Goal: Information Seeking & Learning: Learn about a topic

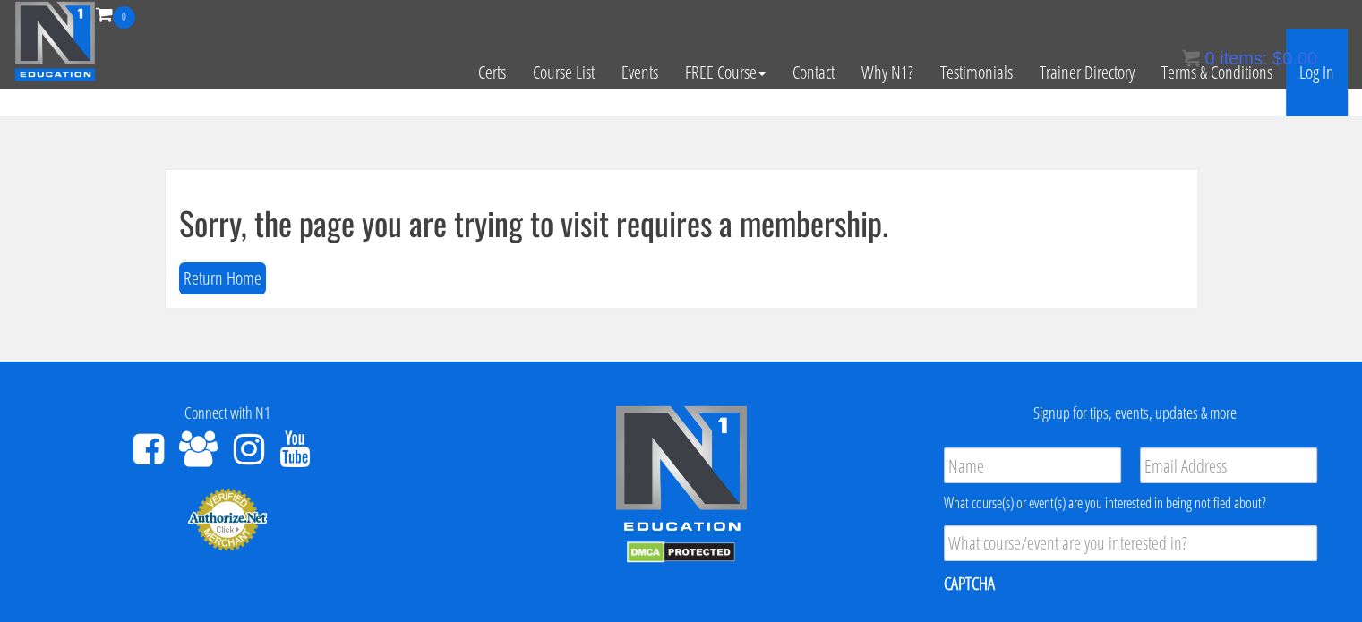
click at [1325, 82] on link "Log In" at bounding box center [1317, 73] width 62 height 88
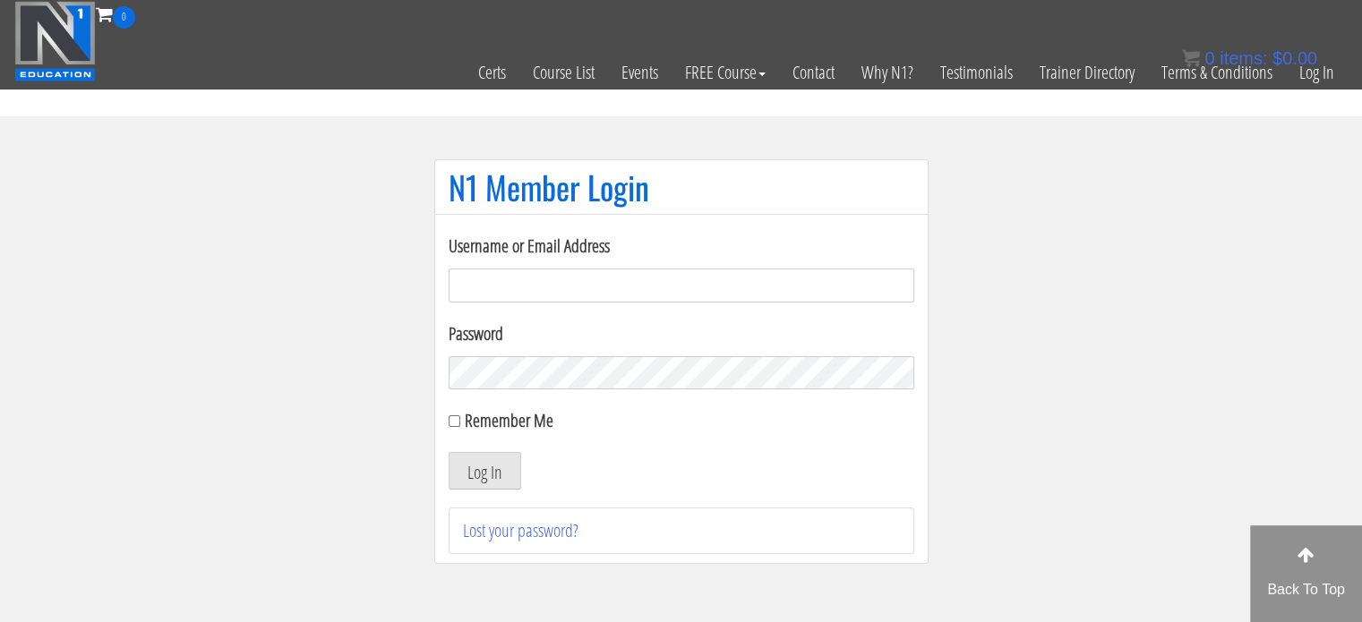
type input "[EMAIL_ADDRESS][DOMAIN_NAME]"
click at [454, 414] on div "Remember Me" at bounding box center [682, 420] width 466 height 27
click at [454, 418] on input "Remember Me" at bounding box center [455, 422] width 12 height 12
checkbox input "true"
click at [472, 470] on button "Log In" at bounding box center [485, 471] width 73 height 38
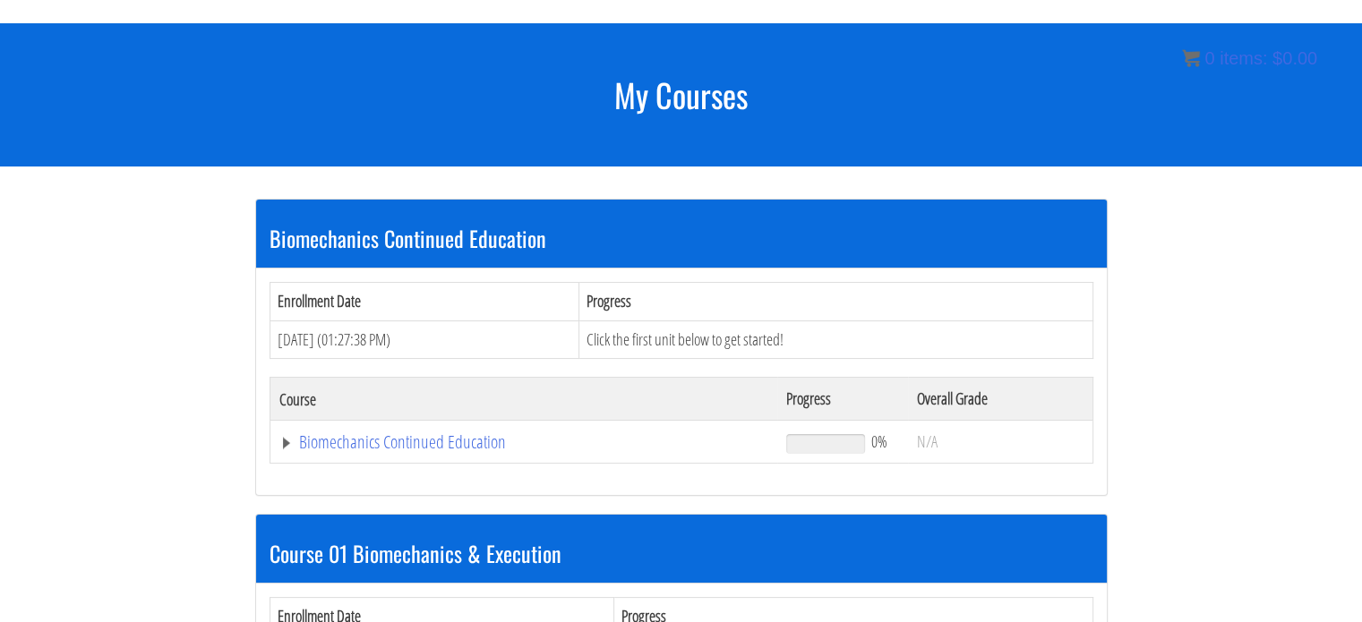
scroll to position [191, 0]
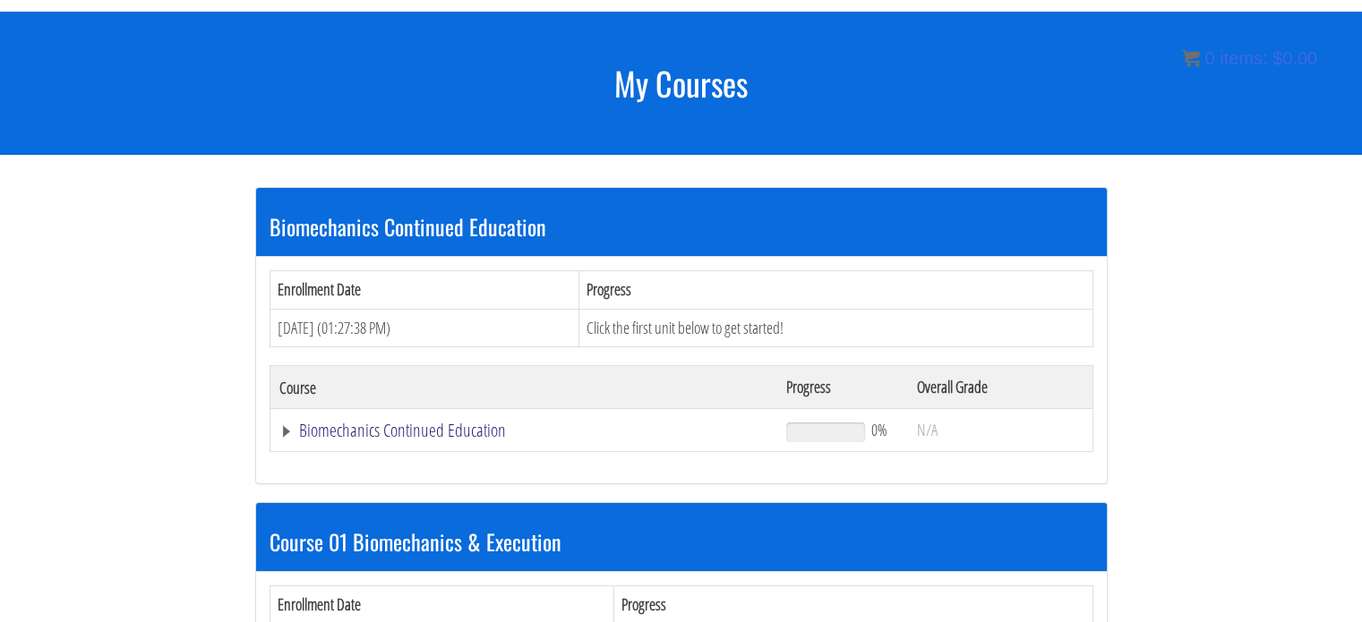
click at [455, 433] on link "Biomechanics Continued Education" at bounding box center [524, 431] width 490 height 18
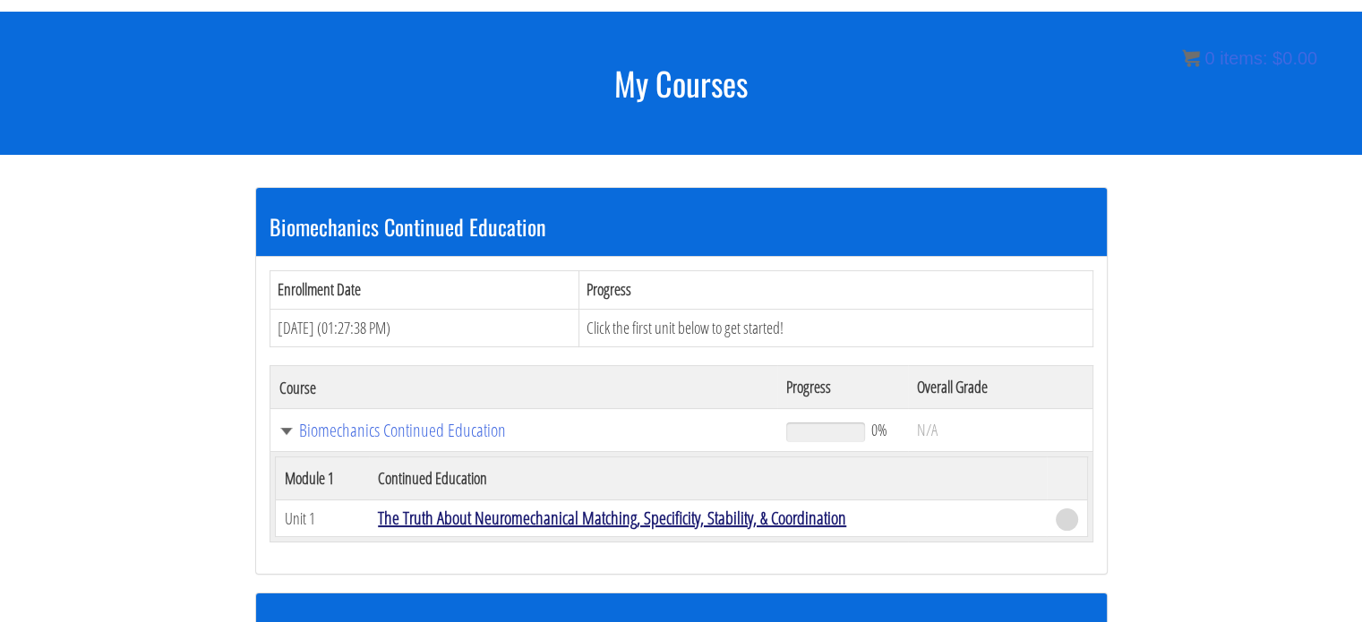
click at [549, 511] on link "The Truth About Neuromechanical Matching, Specificity, Stability, & Coordination" at bounding box center [612, 518] width 468 height 24
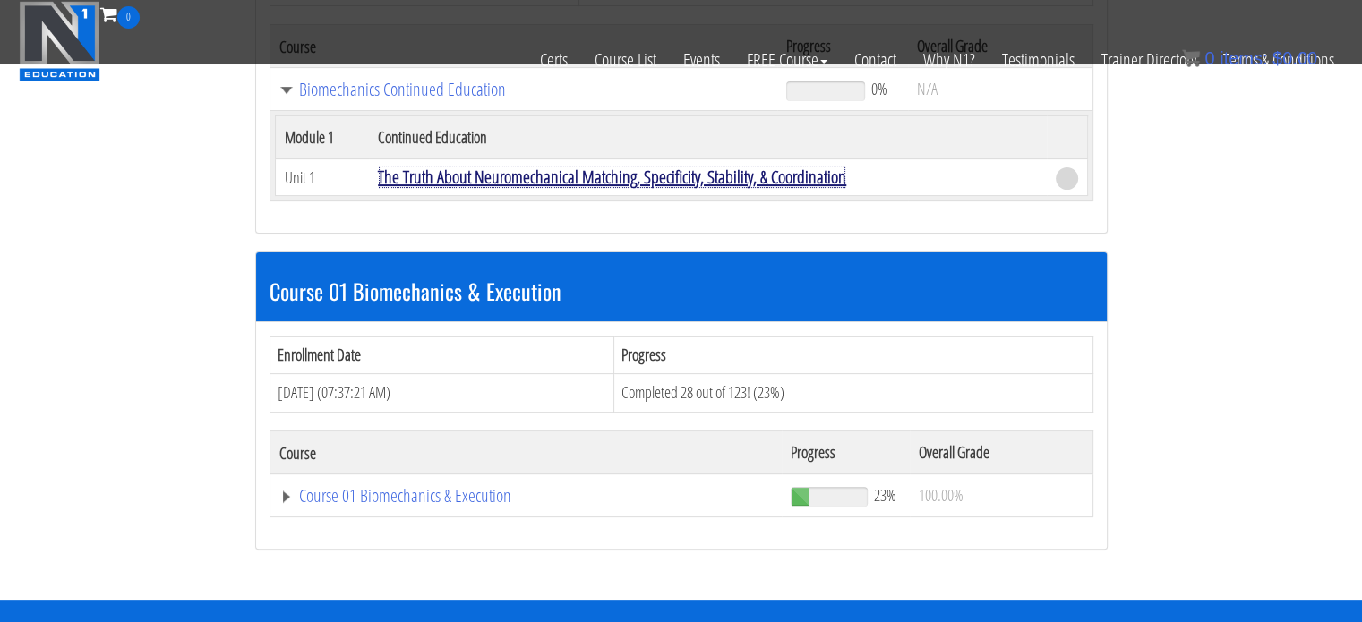
scroll to position [410, 0]
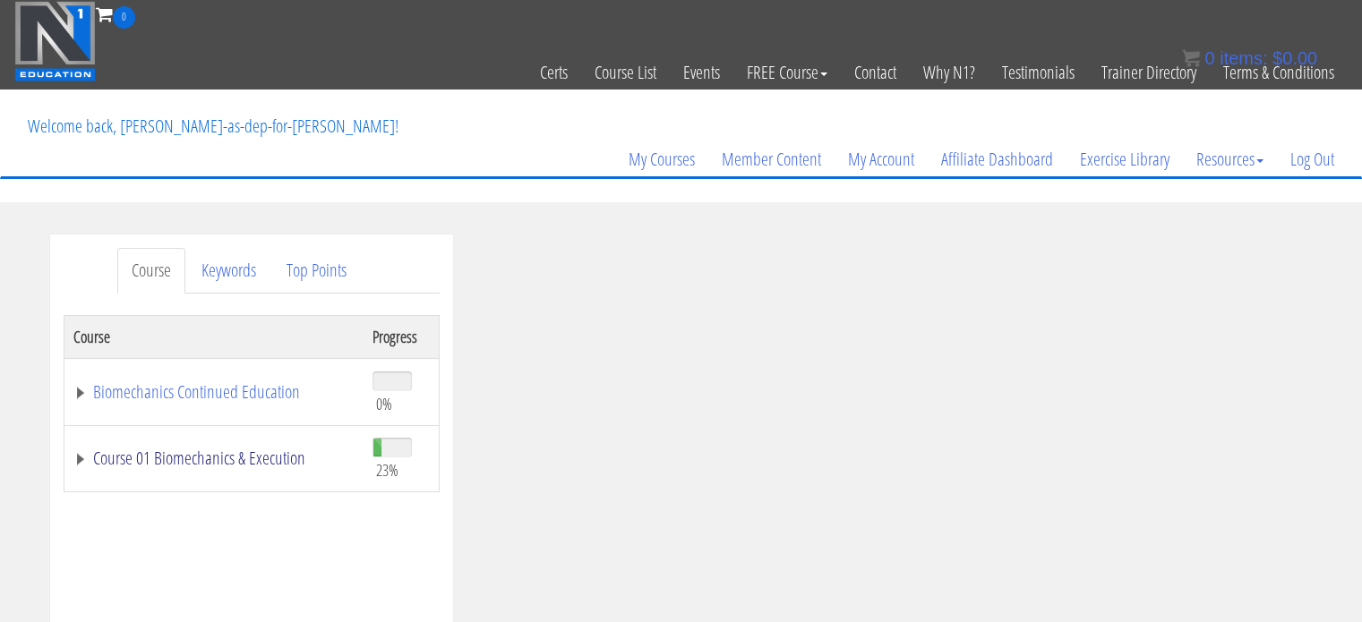
click at [262, 467] on link "Course 01 Biomechanics & Execution" at bounding box center [213, 459] width 281 height 18
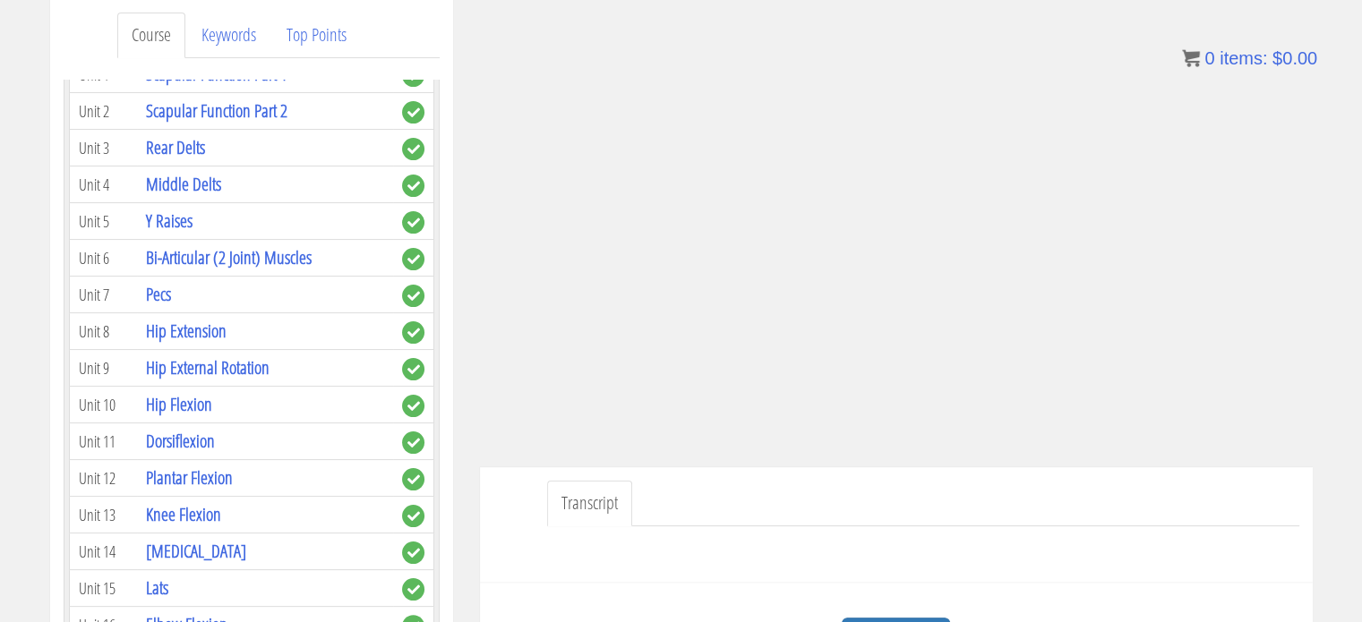
scroll to position [627, 0]
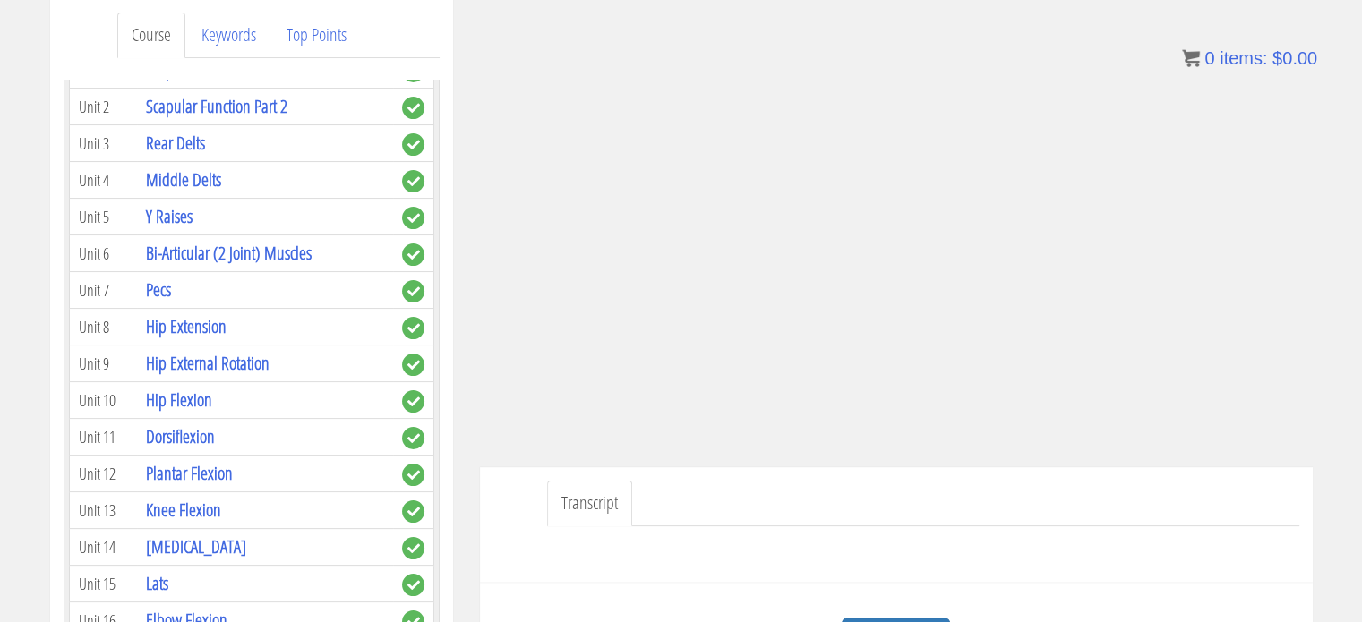
drag, startPoint x: 441, startPoint y: 257, endPoint x: 441, endPoint y: 282, distance: 25.1
click at [441, 282] on div "Course Keywords Top Points Course Progress Biomechanics Continued Education 0% …" at bounding box center [251, 504] width 403 height 1011
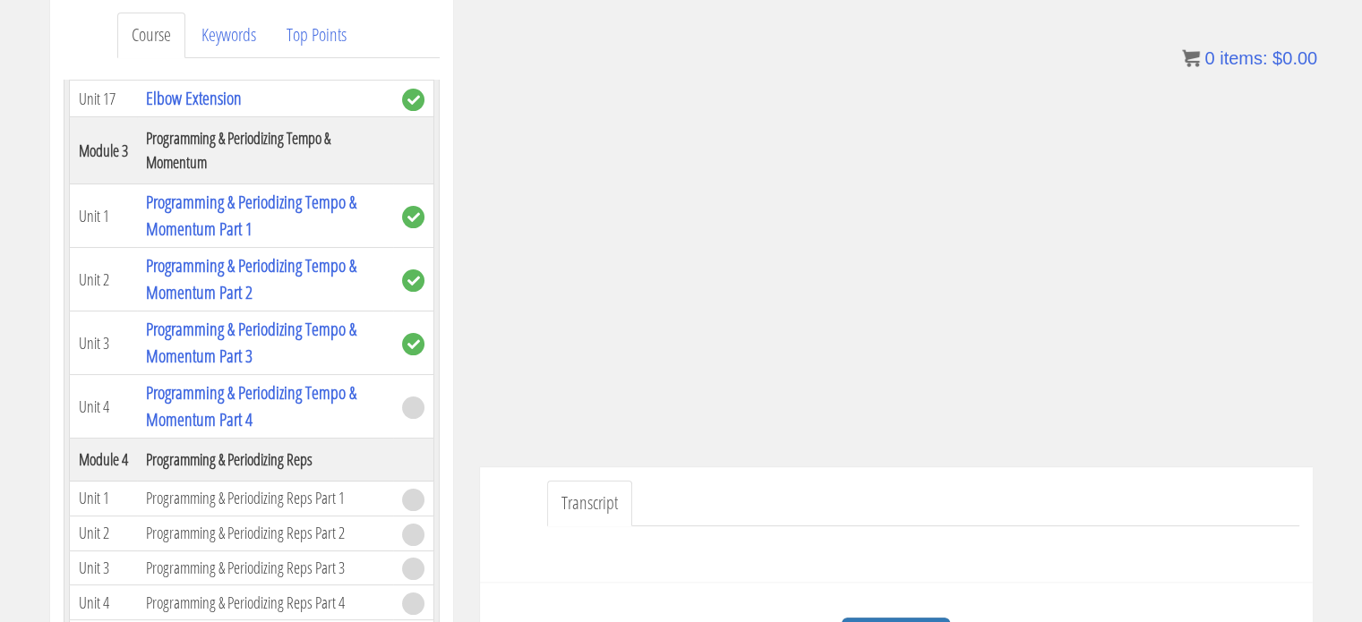
scroll to position [1190, 0]
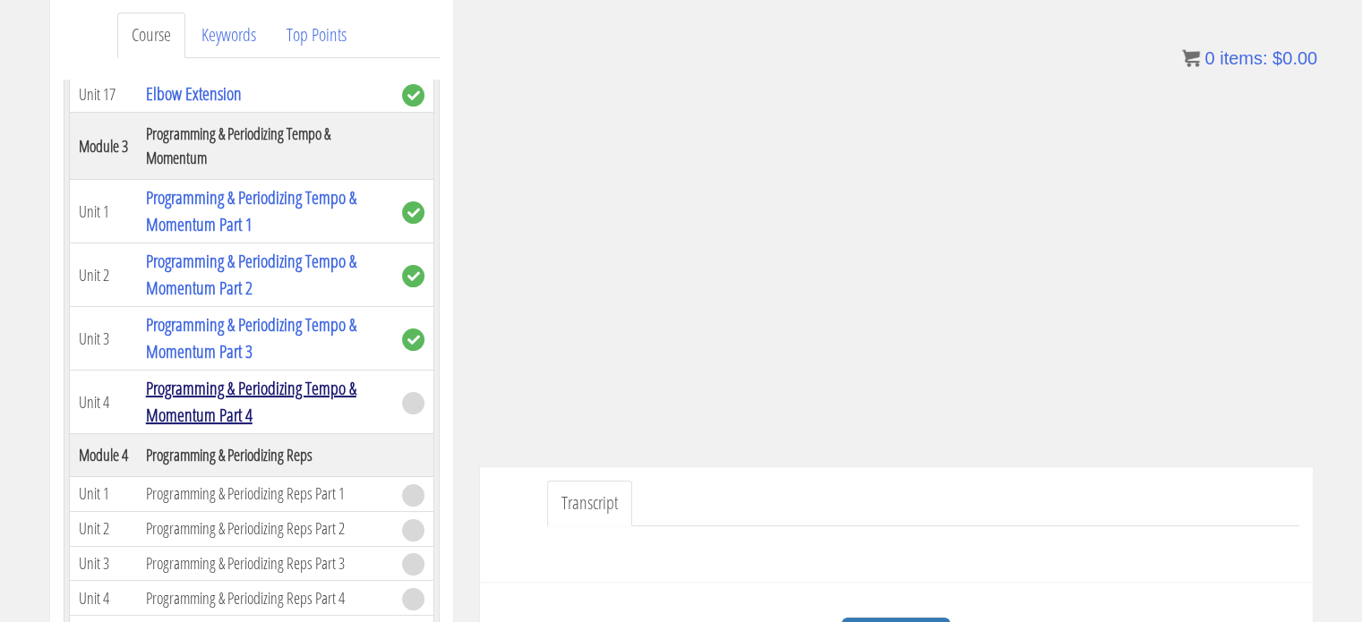
click at [279, 382] on link "Programming & Periodizing Tempo & Momentum Part 4" at bounding box center [251, 401] width 210 height 51
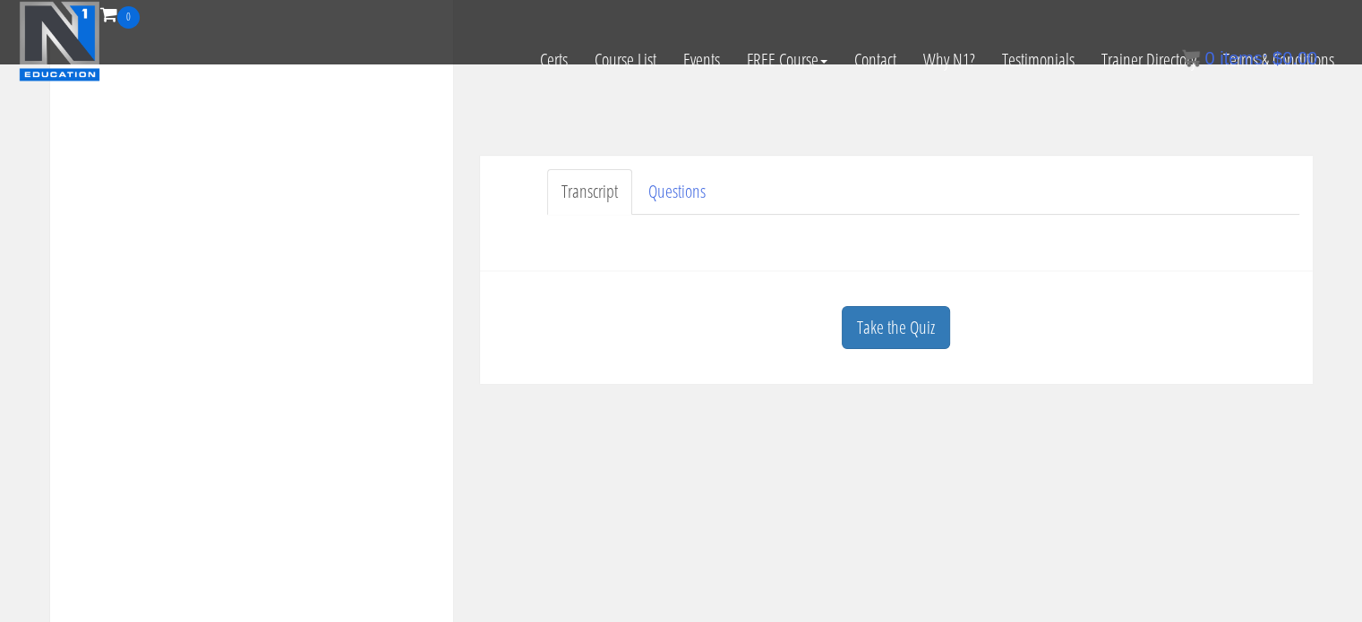
scroll to position [503, 0]
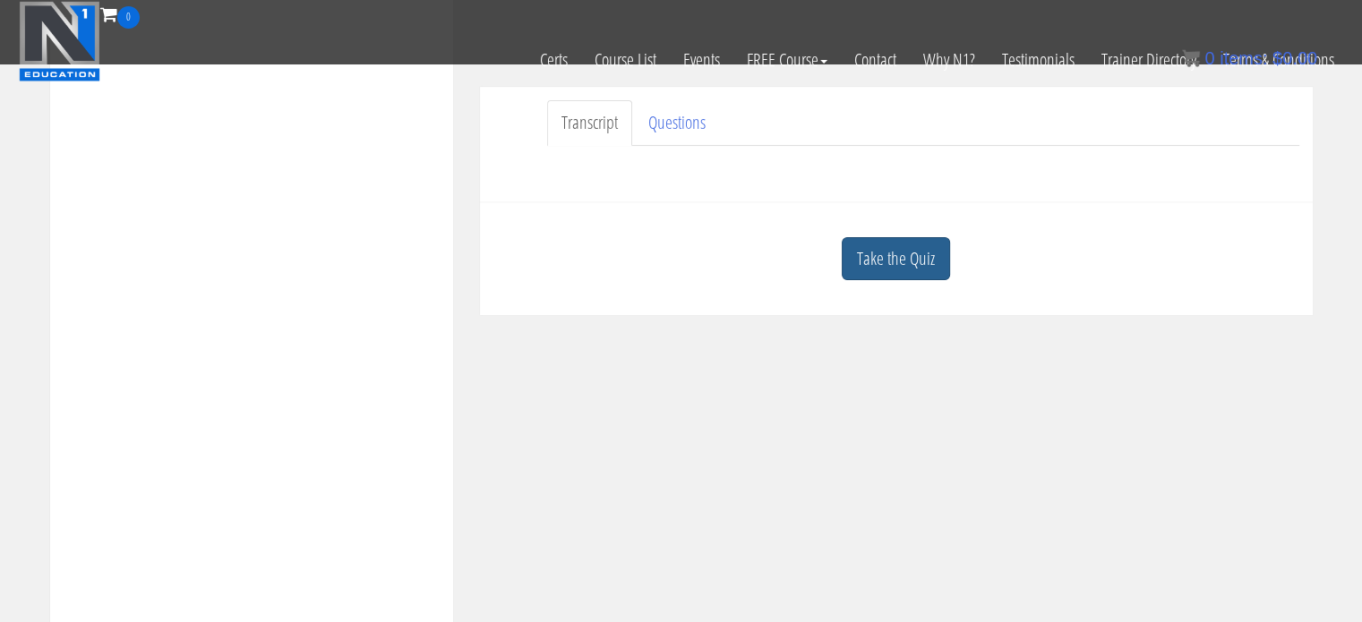
click at [896, 256] on link "Take the Quiz" at bounding box center [896, 259] width 108 height 44
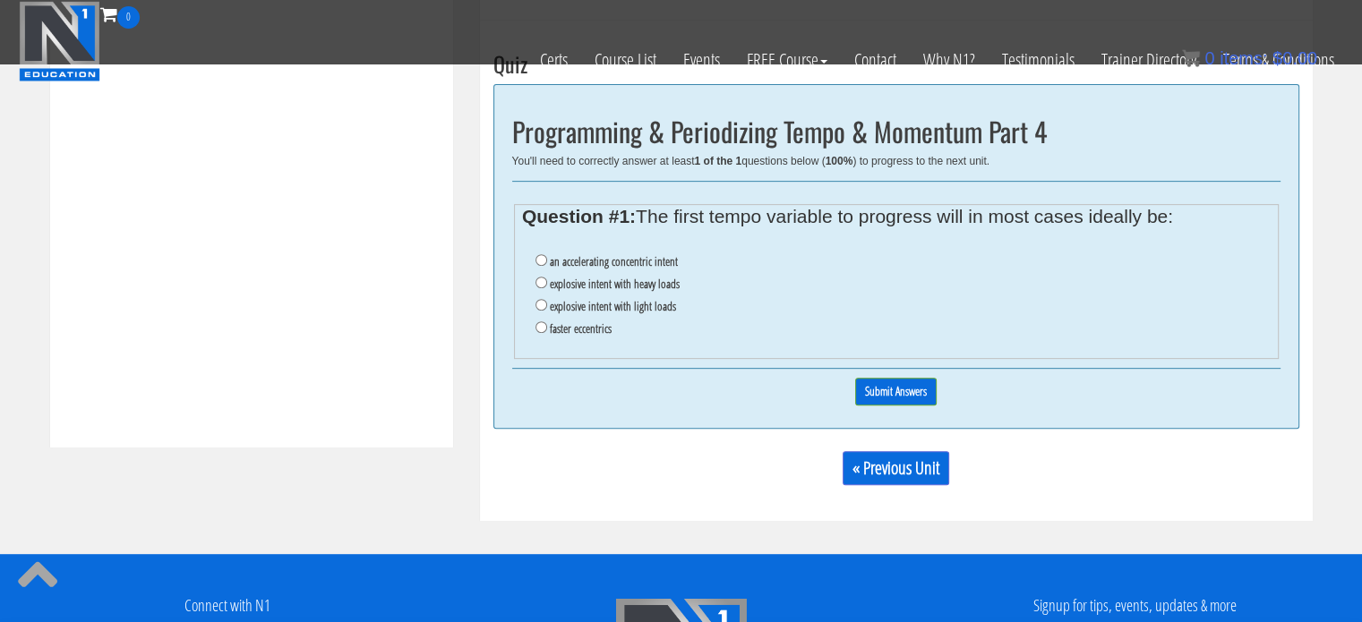
scroll to position [694, 0]
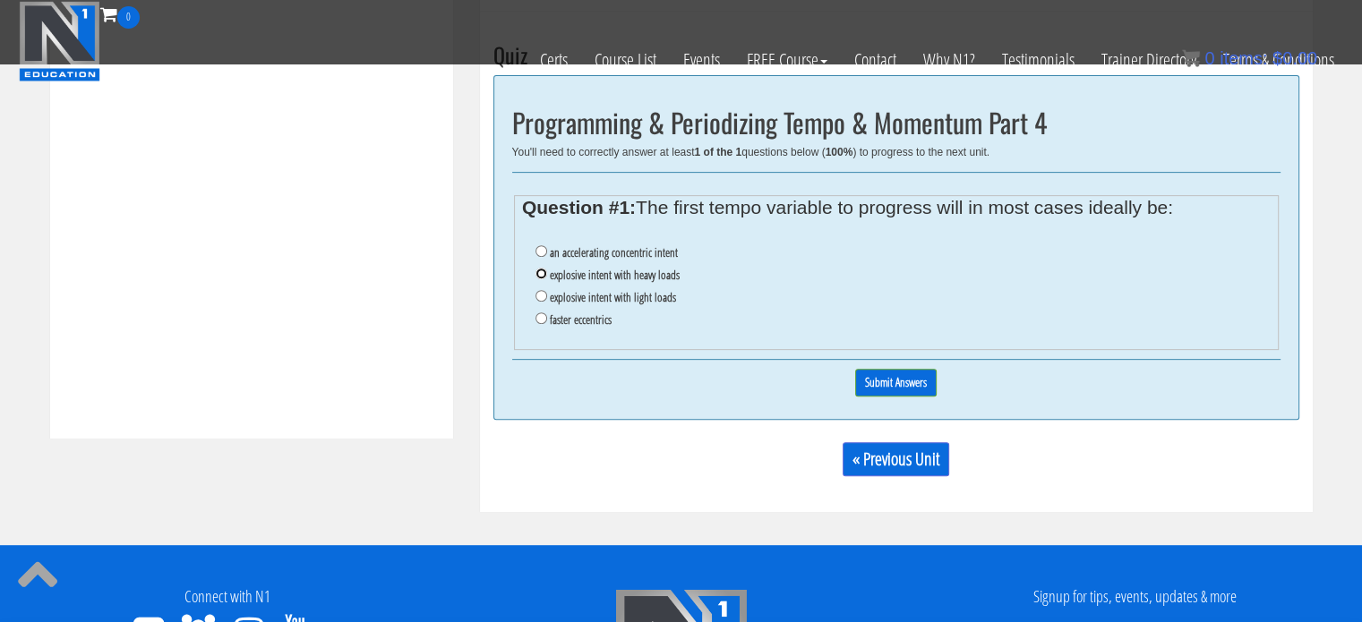
click at [541, 271] on input "explosive intent with heavy loads" at bounding box center [542, 274] width 12 height 12
radio input "true"
click at [896, 379] on input "Submit Answers" at bounding box center [895, 383] width 81 height 28
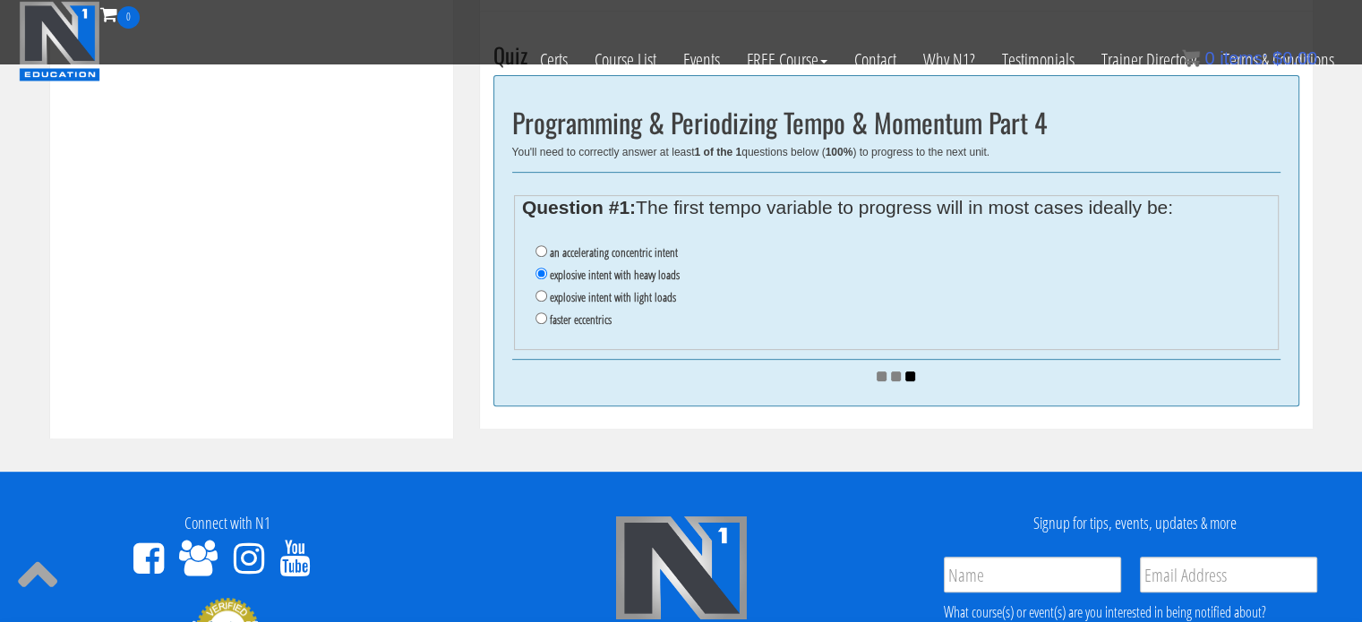
click at [783, 287] on li "explosive intent with light loads" at bounding box center [903, 298] width 734 height 22
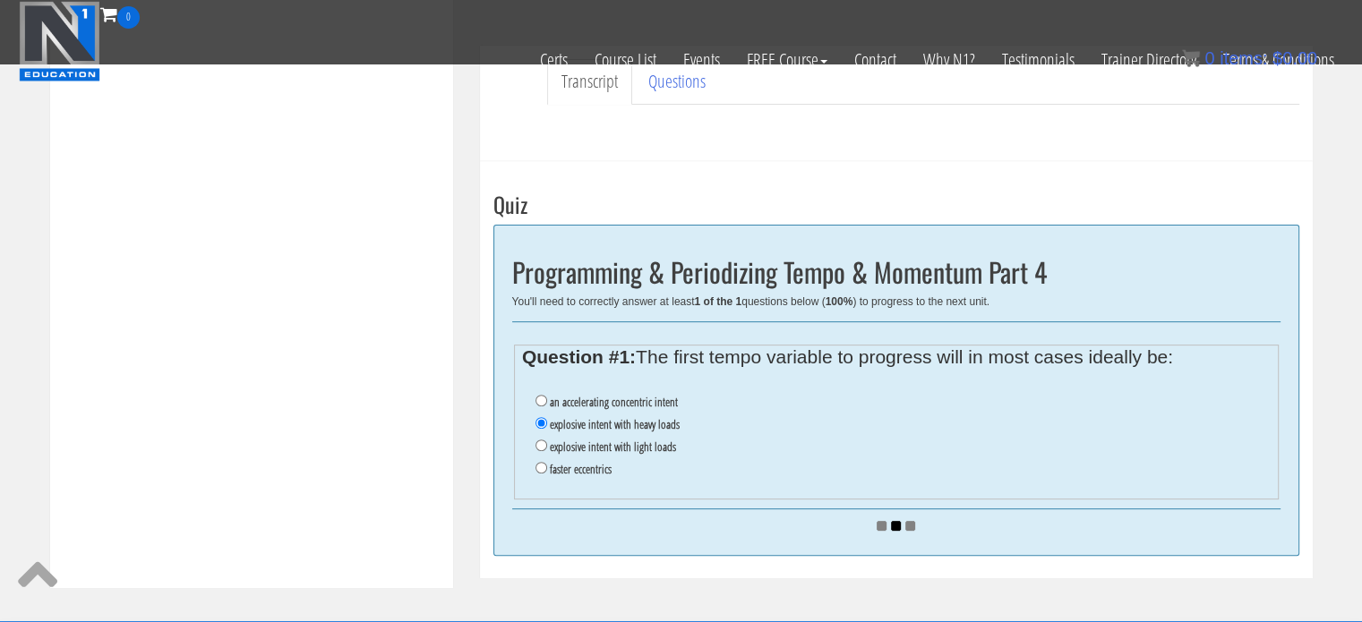
scroll to position [543, 0]
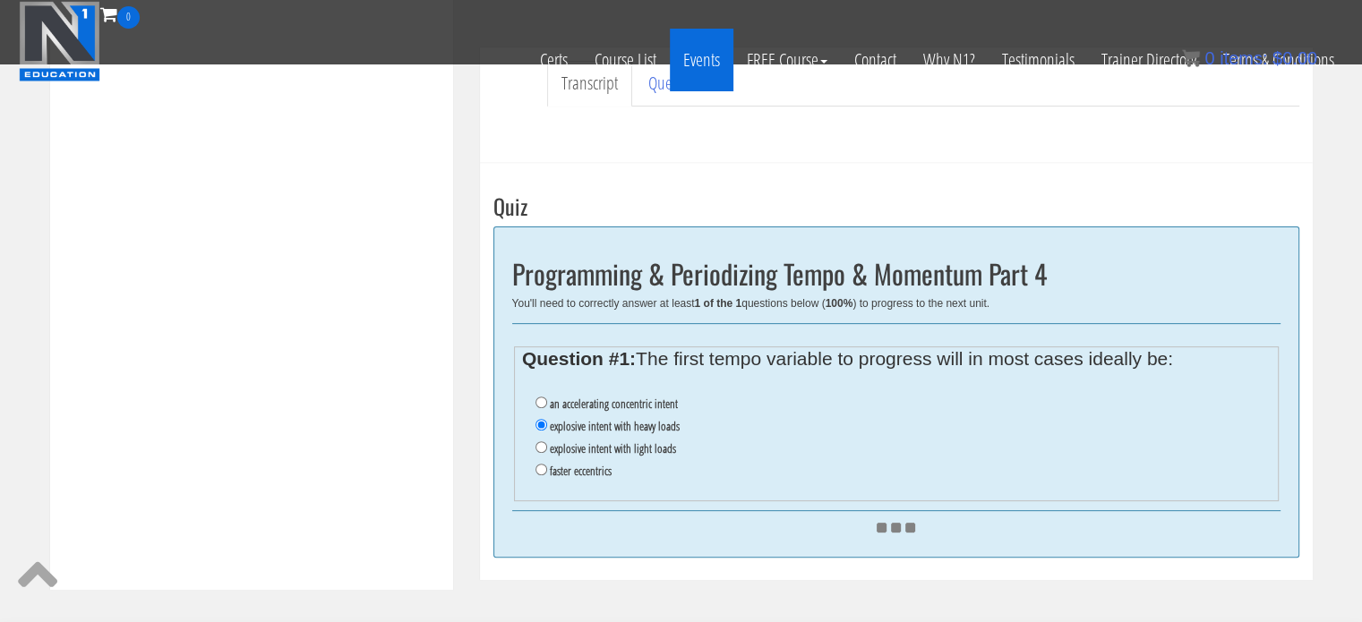
click at [692, 82] on link "Events" at bounding box center [702, 60] width 64 height 63
click at [659, 99] on link "Questions" at bounding box center [677, 84] width 86 height 46
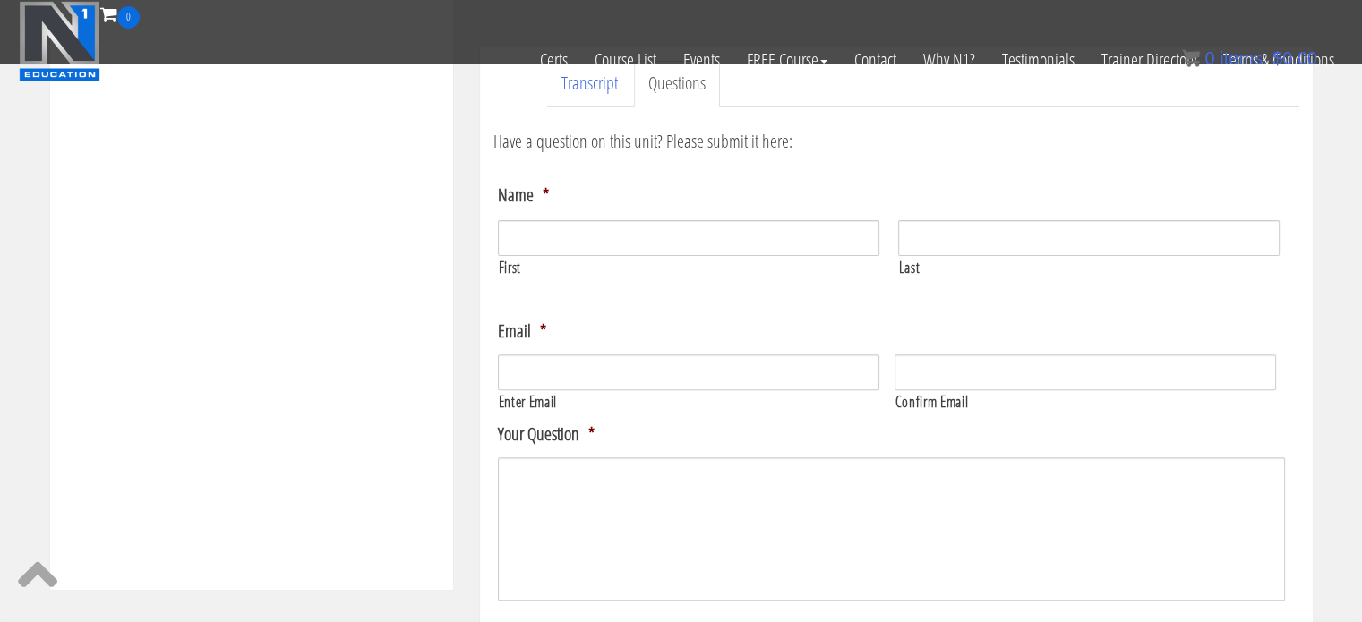
click at [666, 99] on link "Questions" at bounding box center [677, 84] width 86 height 46
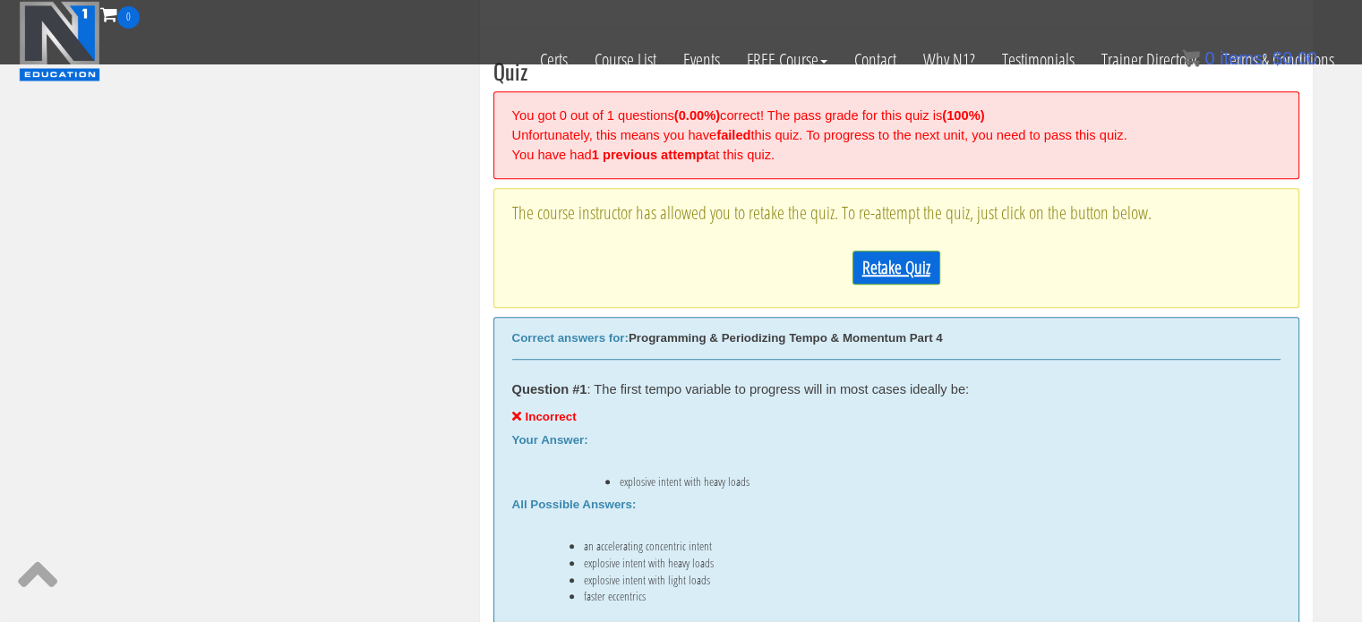
click at [895, 272] on link "Retake Quiz" at bounding box center [897, 268] width 88 height 34
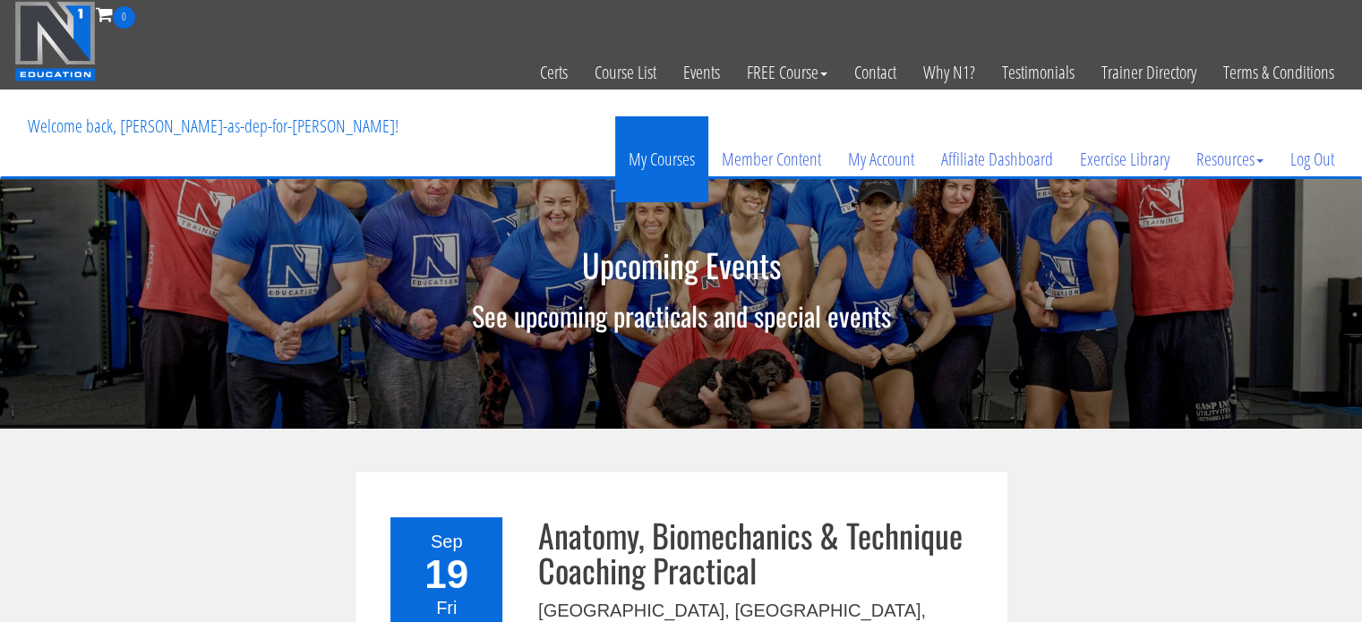
click at [673, 165] on link "My Courses" at bounding box center [661, 159] width 93 height 86
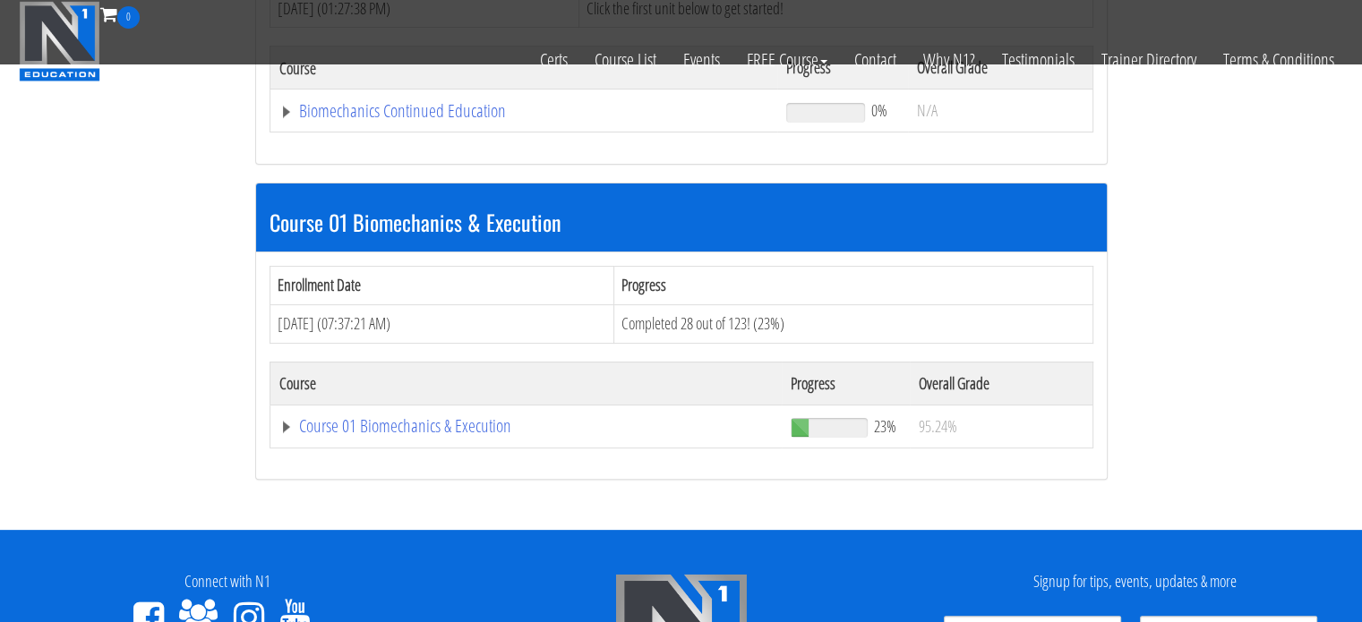
scroll to position [403, 0]
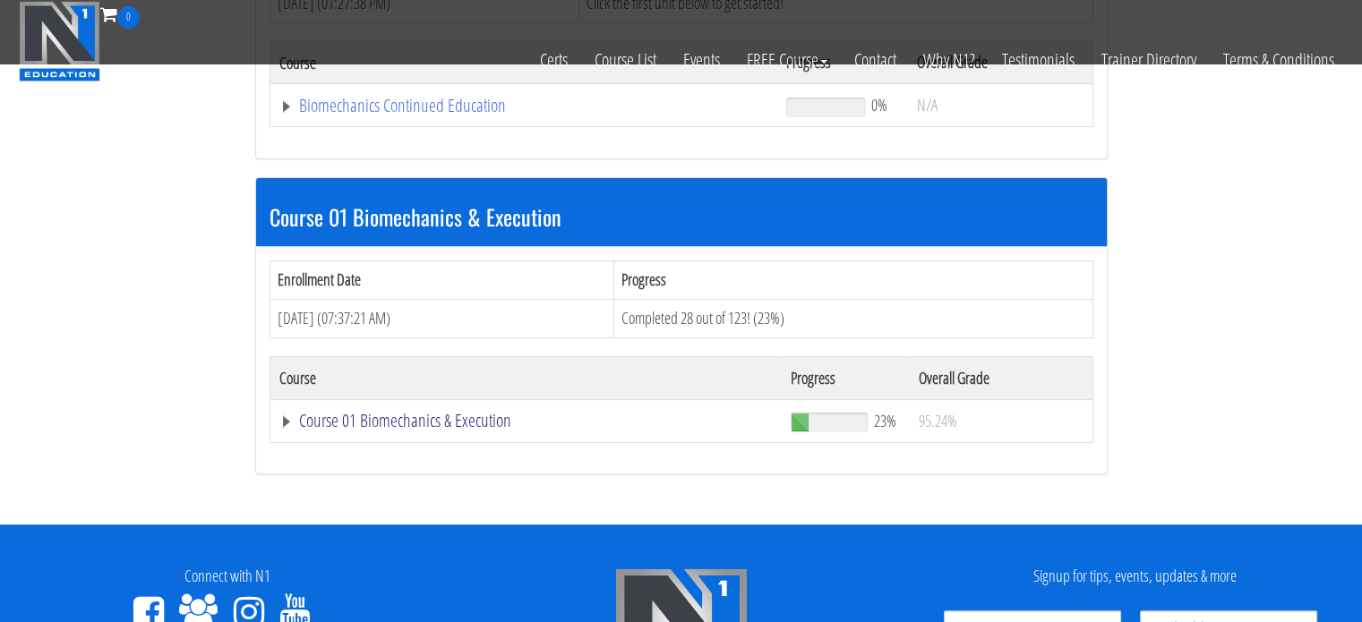
click at [460, 415] on link "Course 01 Biomechanics & Execution" at bounding box center [526, 421] width 494 height 18
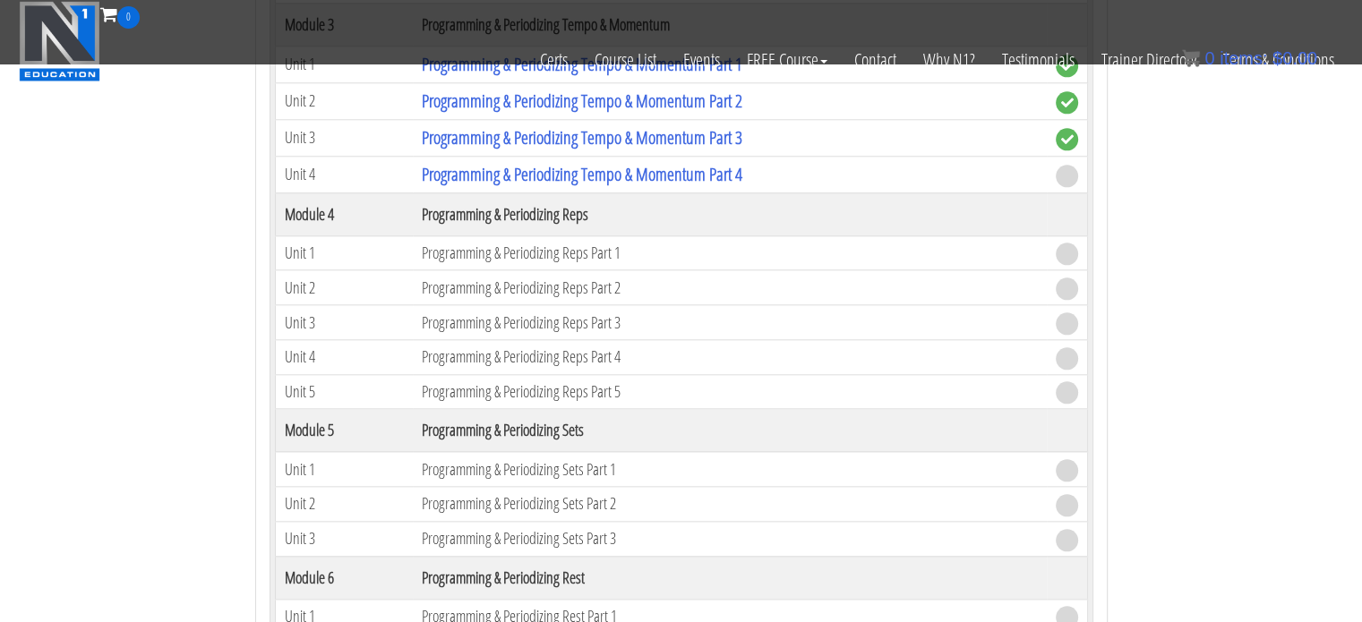
scroll to position [1897, 0]
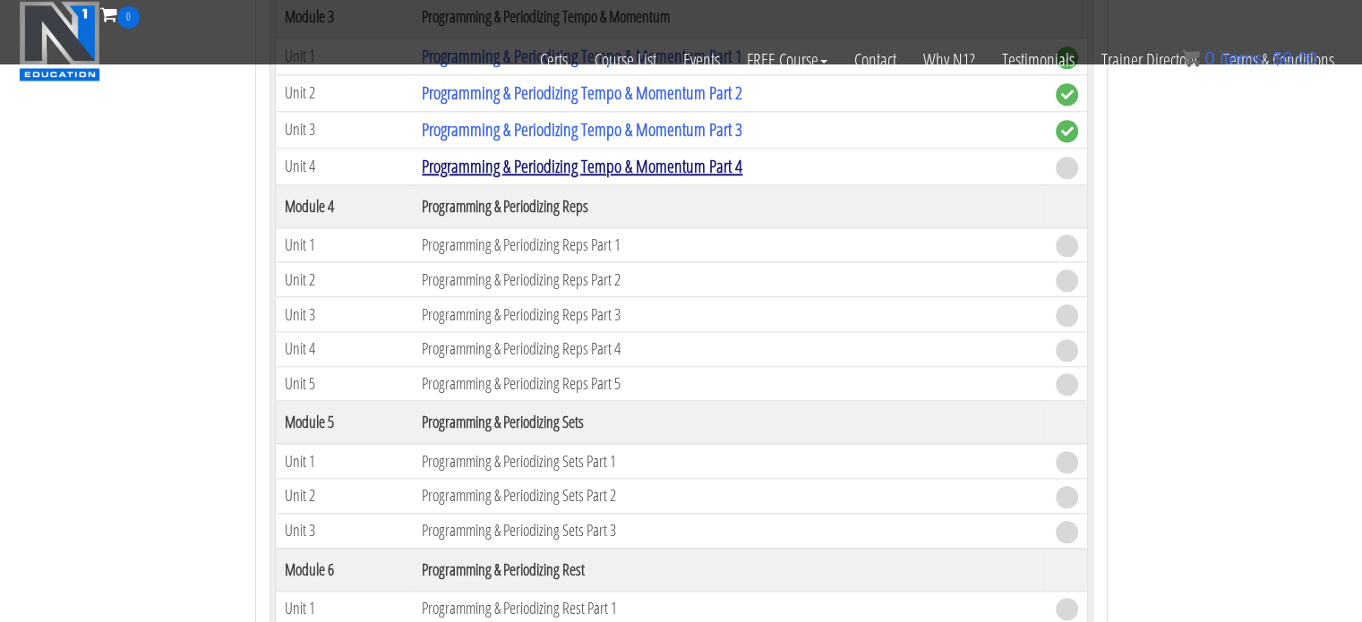
click at [683, 164] on link "Programming & Periodizing Tempo & Momentum Part 4" at bounding box center [582, 166] width 321 height 24
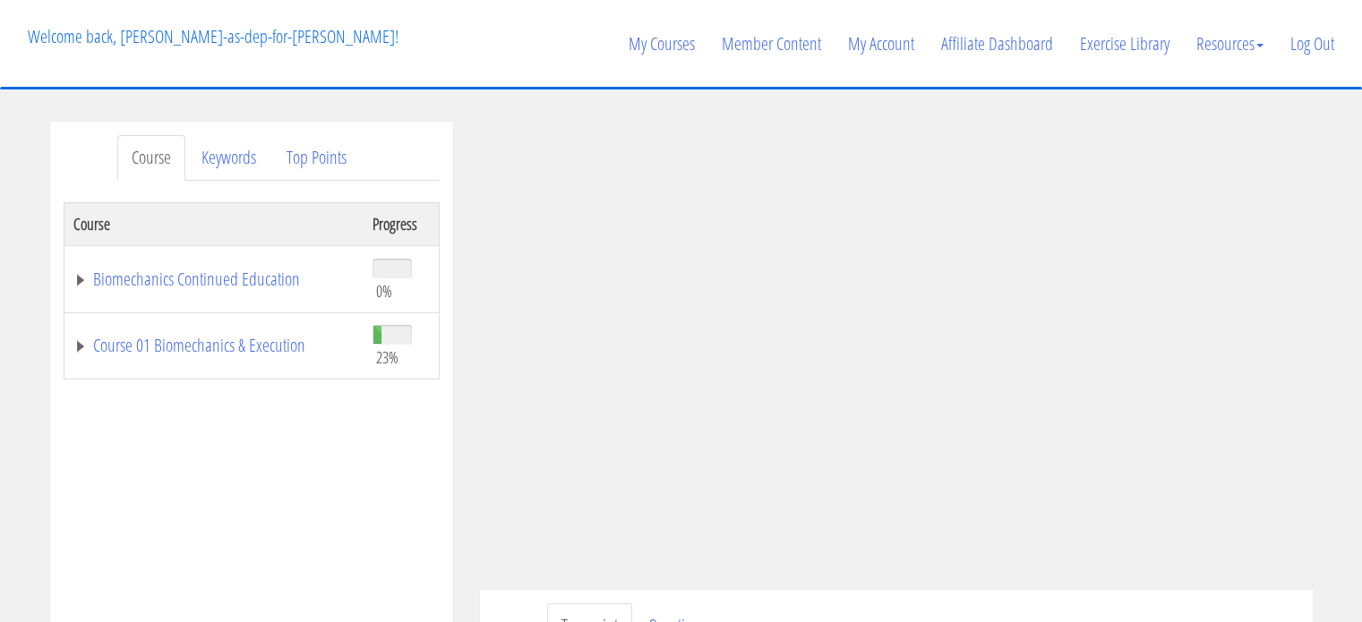
scroll to position [455, 0]
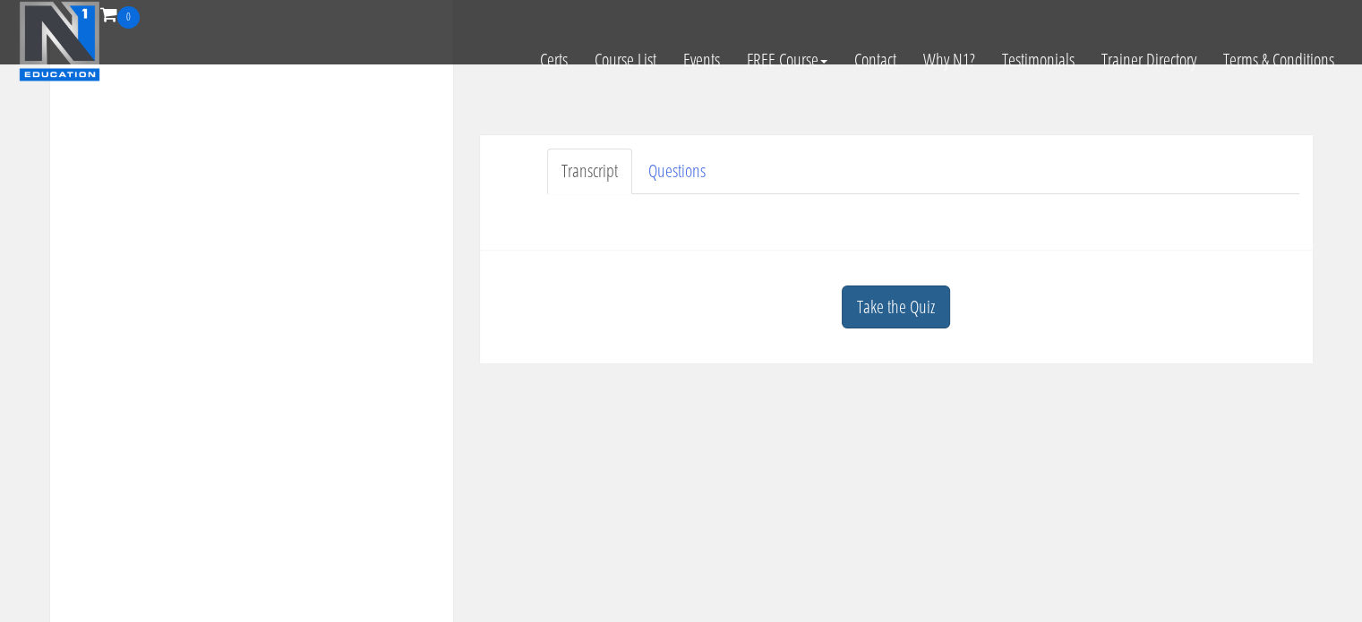
click at [891, 317] on link "Take the Quiz" at bounding box center [896, 308] width 108 height 44
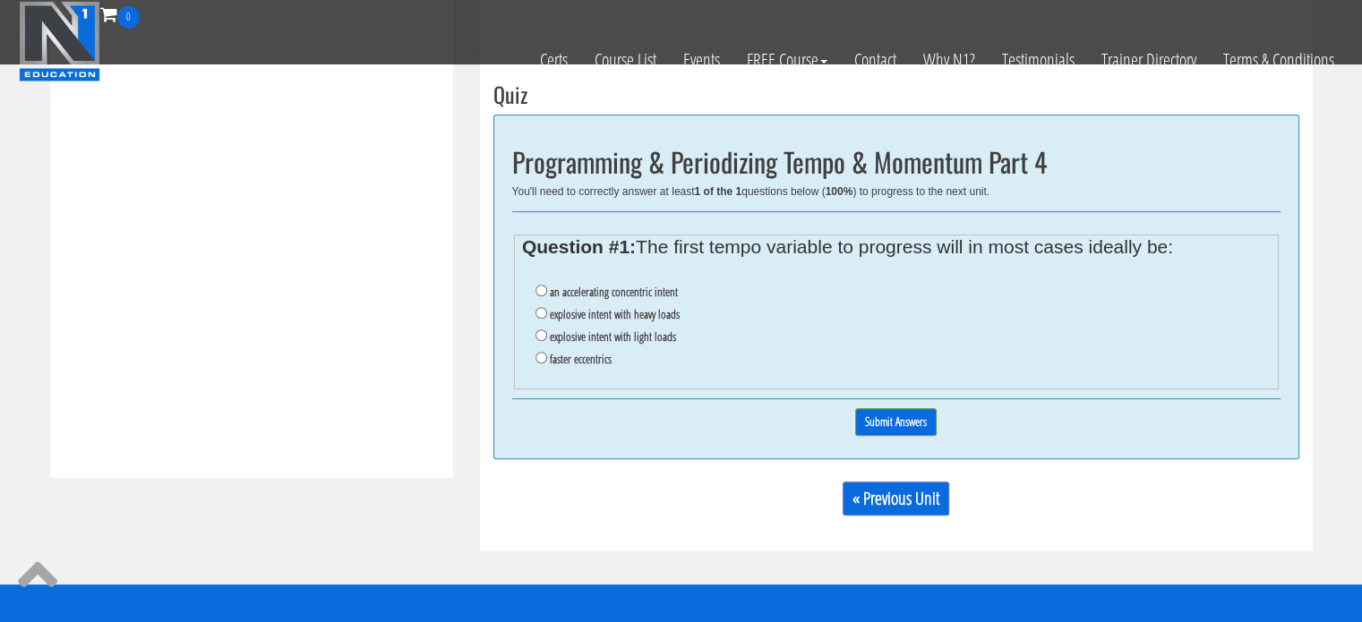
scroll to position [672, 0]
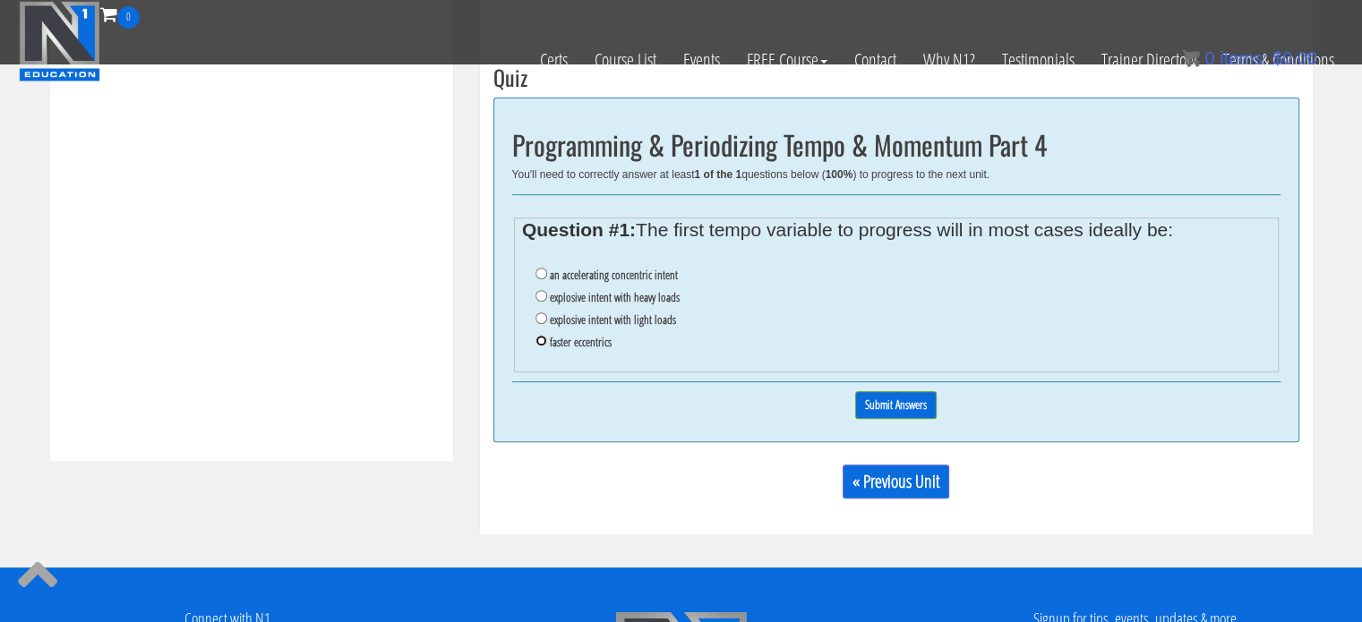
click at [543, 339] on input "faster eccentrics" at bounding box center [542, 341] width 12 height 12
radio input "true"
click at [897, 404] on input "Submit Answers" at bounding box center [895, 405] width 81 height 28
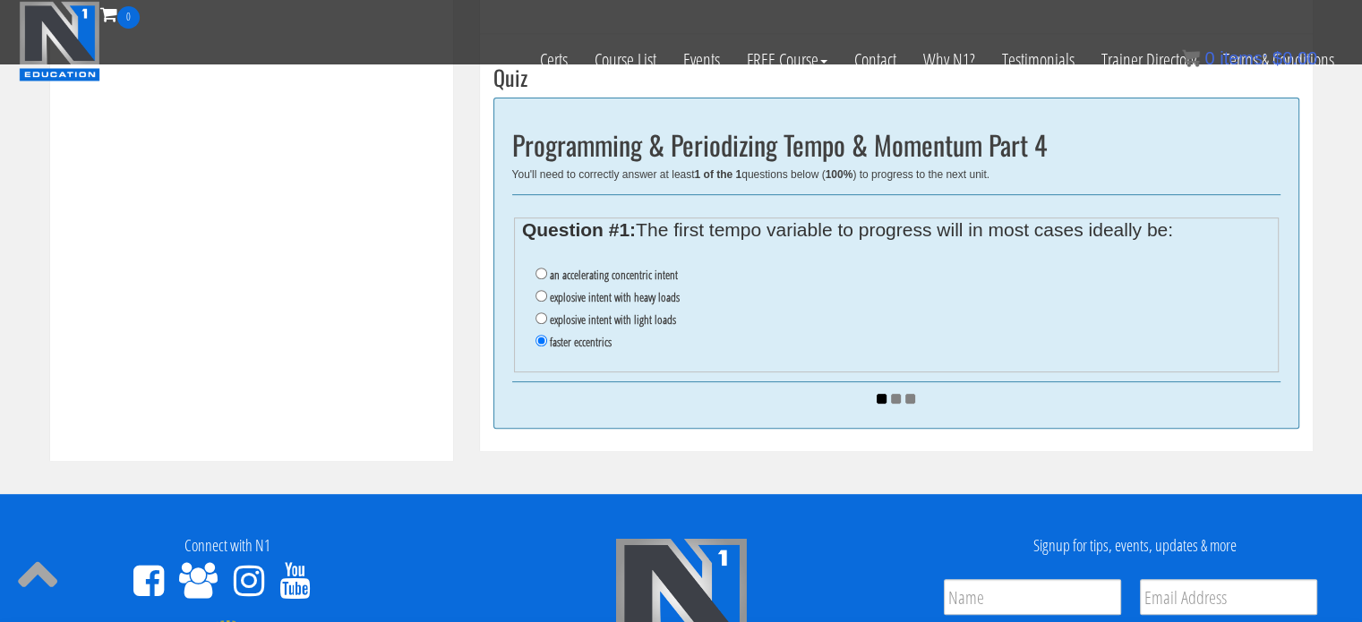
scroll to position [679, 0]
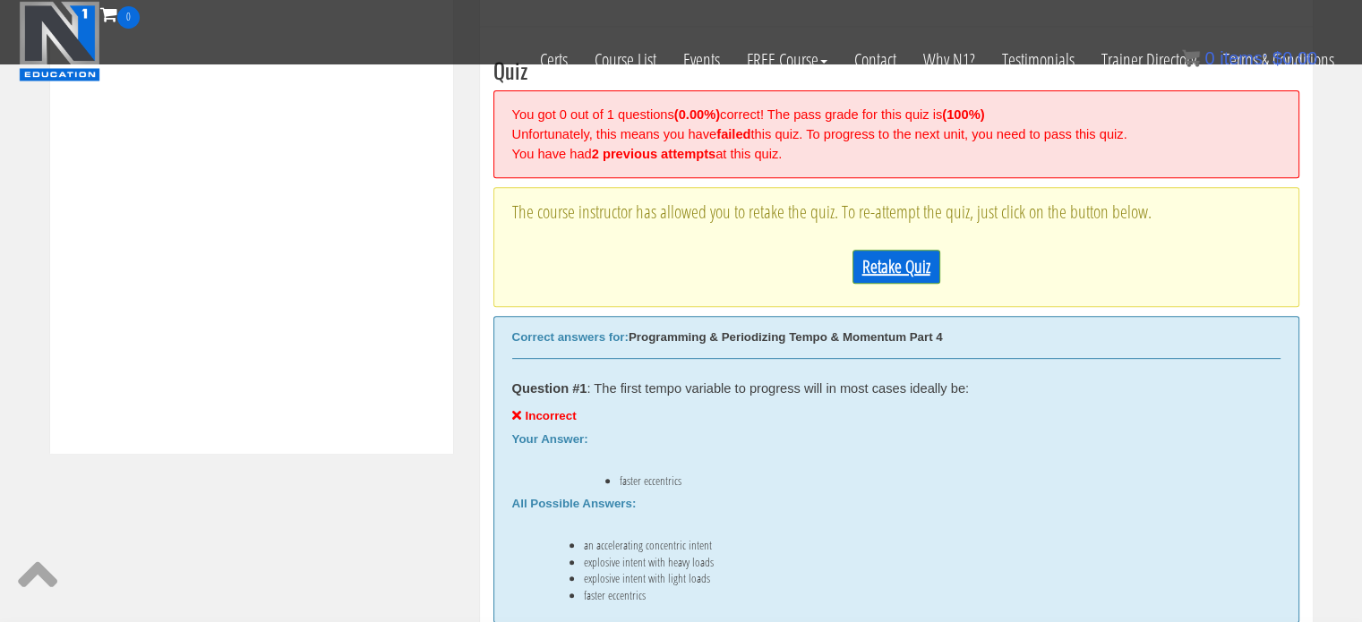
click at [886, 264] on link "Retake Quiz" at bounding box center [897, 267] width 88 height 34
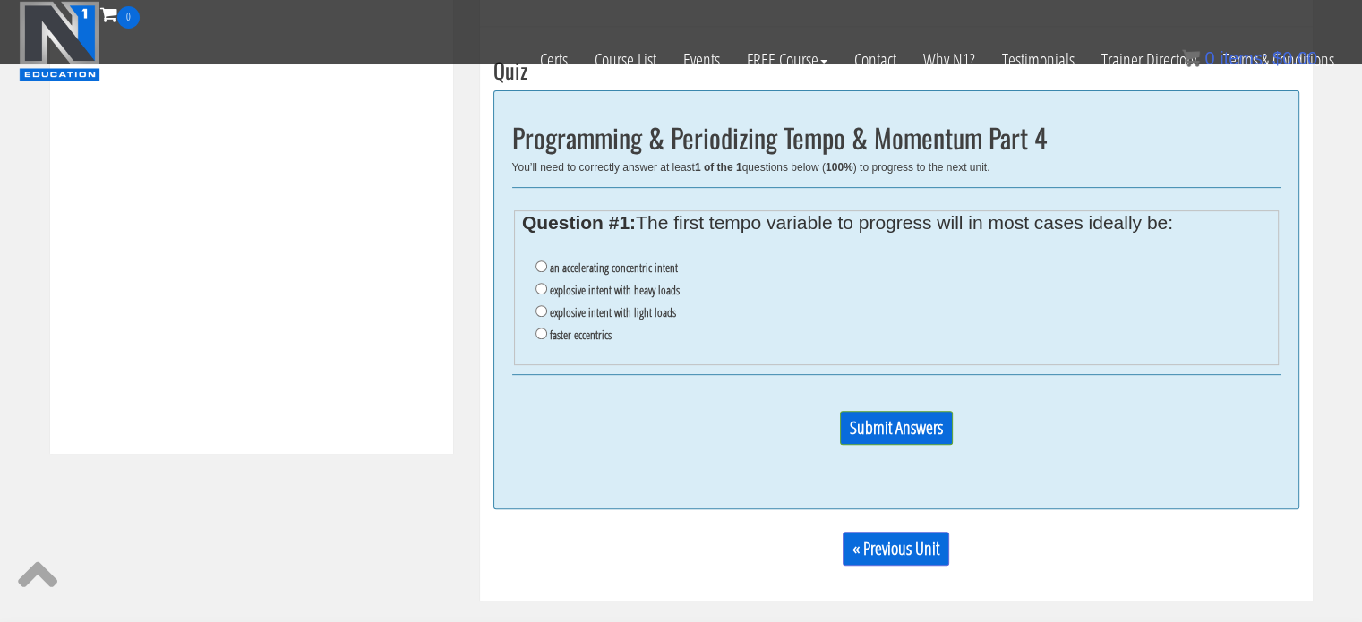
click at [531, 311] on ul "an accelerating concentric intent explosive intent with heavy loads explosive i…" at bounding box center [896, 301] width 748 height 107
click at [539, 310] on input "explosive intent with light loads" at bounding box center [542, 311] width 12 height 12
radio input "true"
click at [899, 442] on input "Submit Answers" at bounding box center [896, 428] width 113 height 34
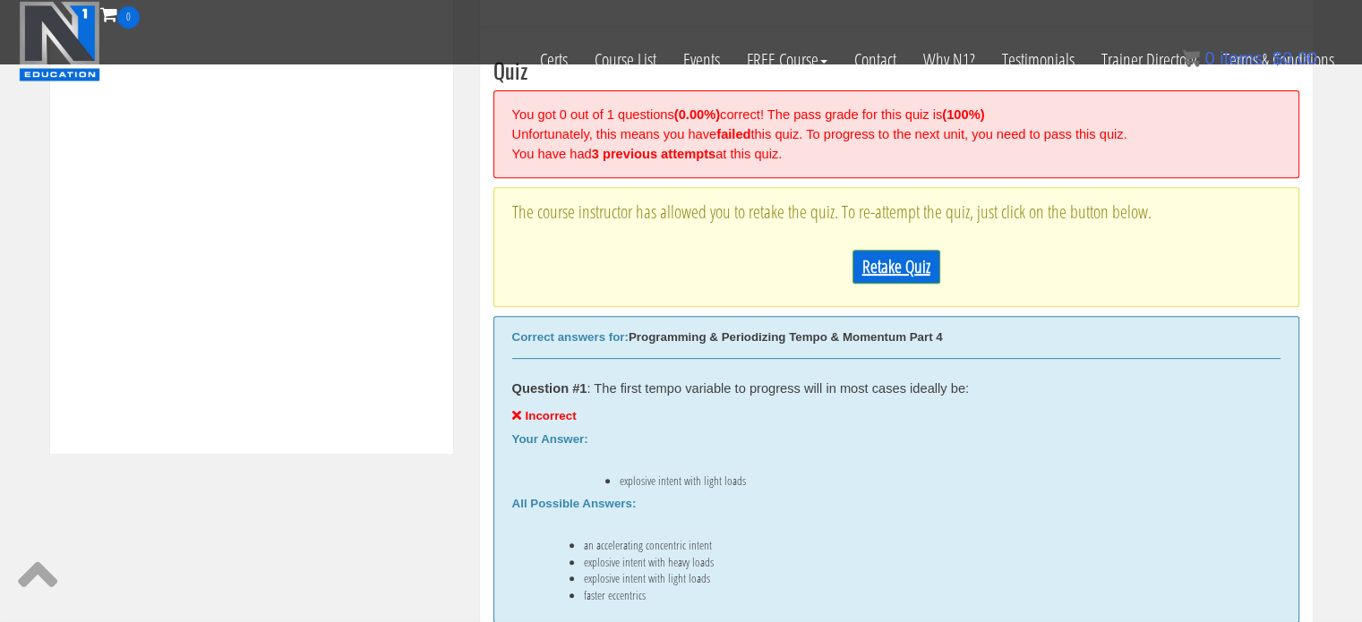
click at [923, 265] on link "Retake Quiz" at bounding box center [897, 267] width 88 height 34
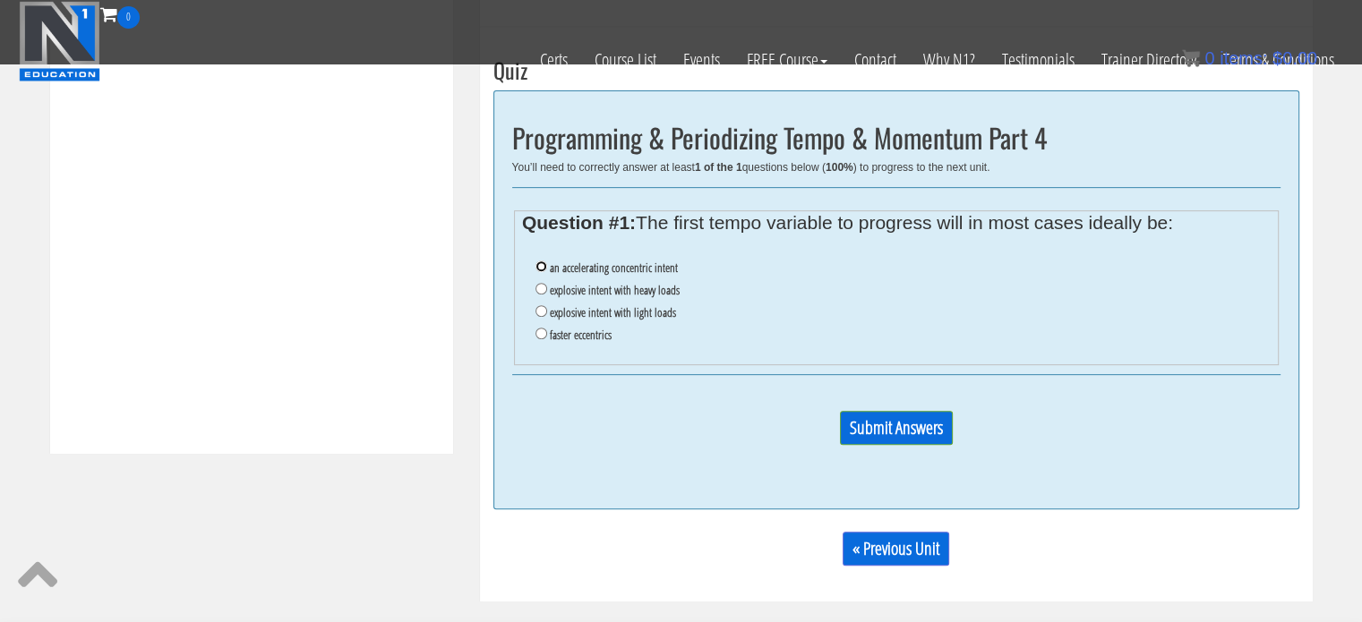
click at [543, 268] on input "an accelerating concentric intent" at bounding box center [542, 267] width 12 height 12
radio input "true"
click at [862, 417] on input "Submit Answers" at bounding box center [896, 428] width 113 height 34
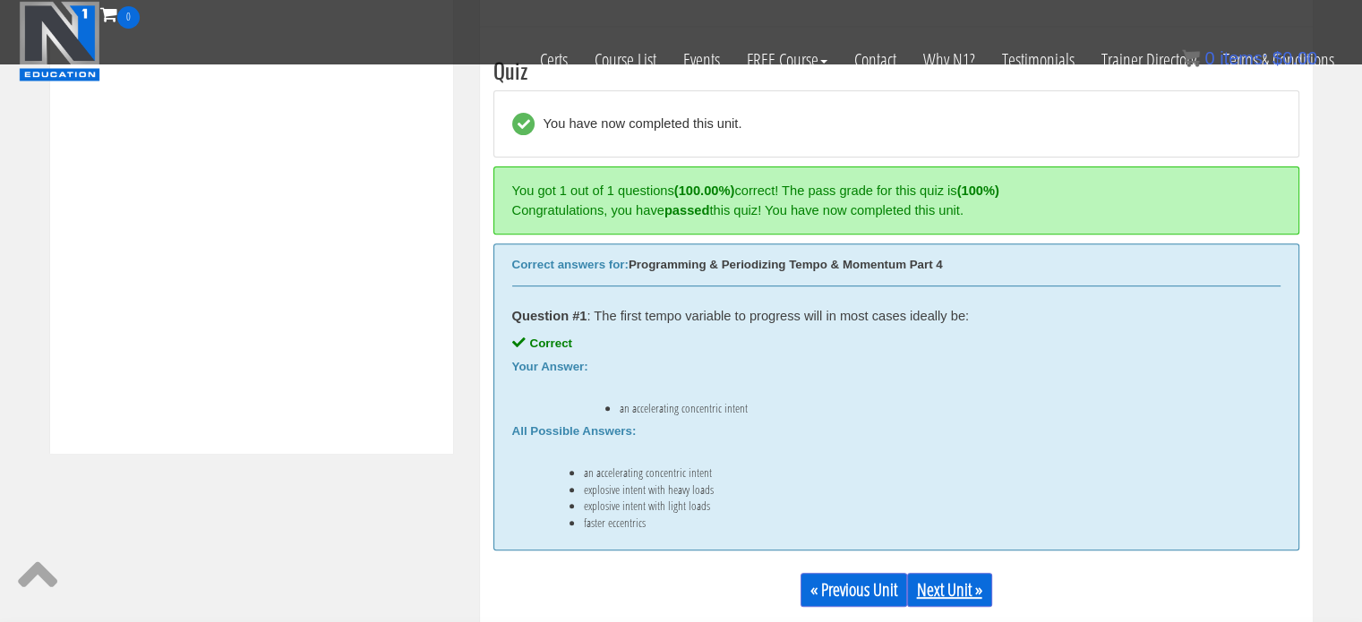
click at [935, 583] on link "Next Unit »" at bounding box center [949, 590] width 85 height 34
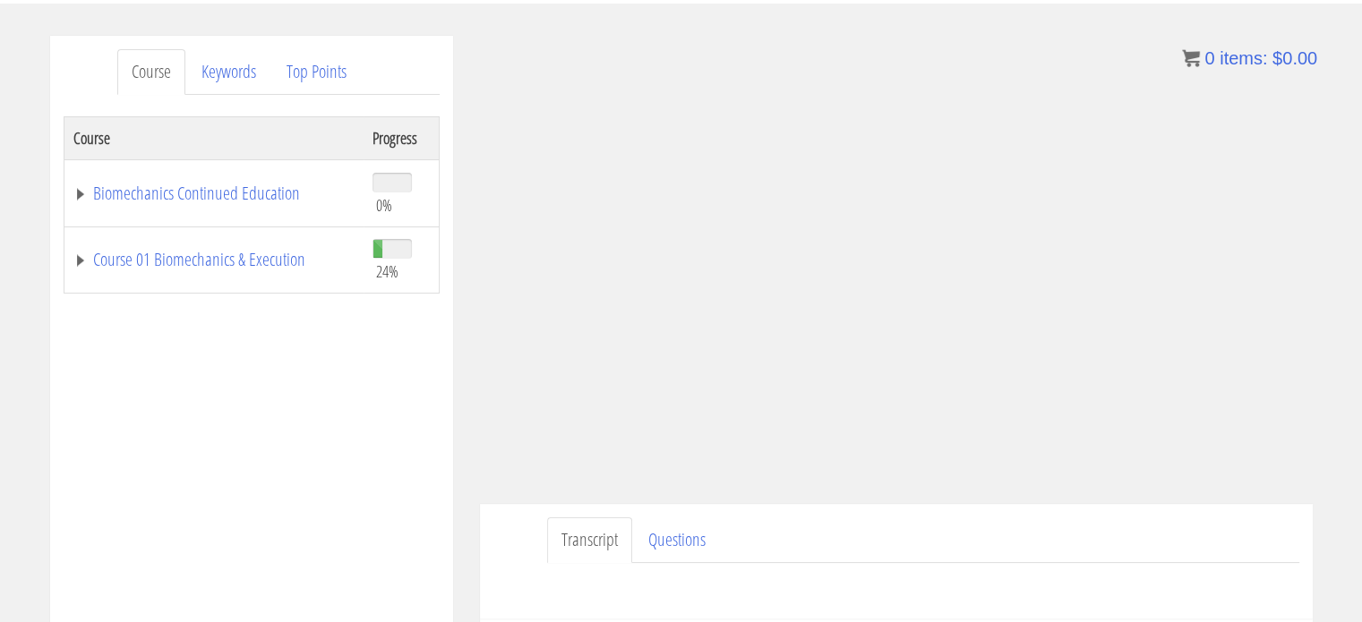
scroll to position [197, 0]
click at [279, 260] on link "Course 01 Biomechanics & Execution" at bounding box center [213, 262] width 281 height 18
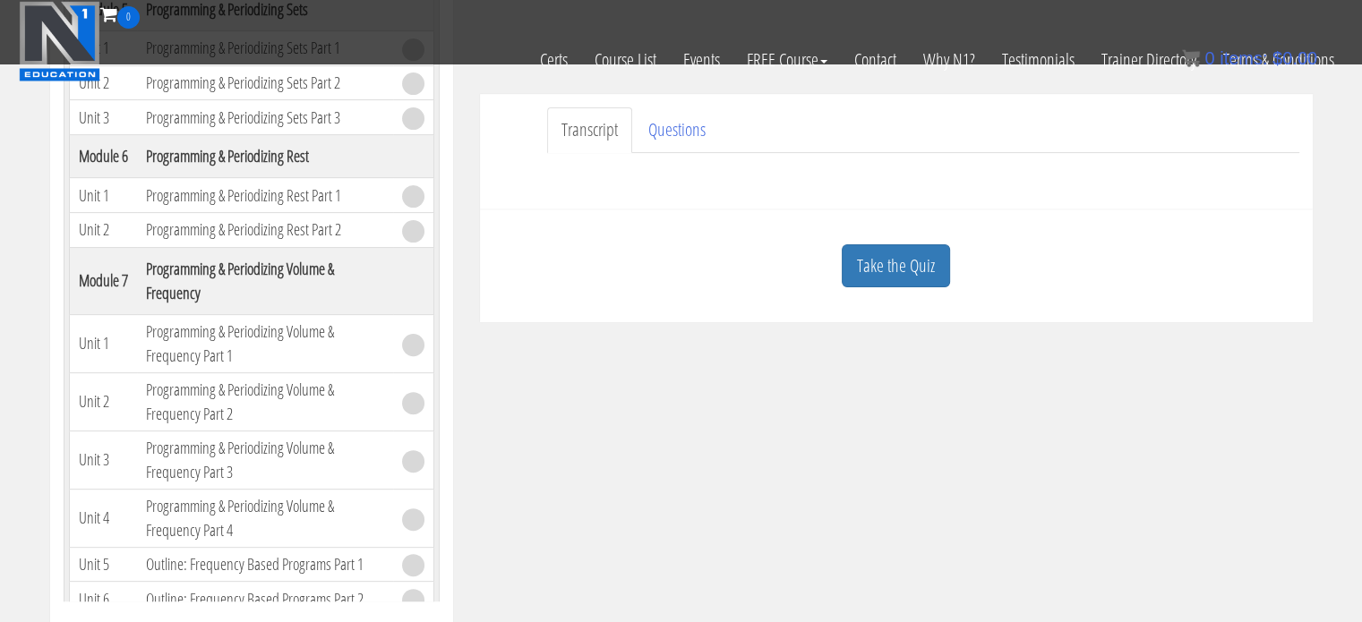
scroll to position [498, 0]
click at [906, 251] on link "Take the Quiz" at bounding box center [896, 265] width 108 height 44
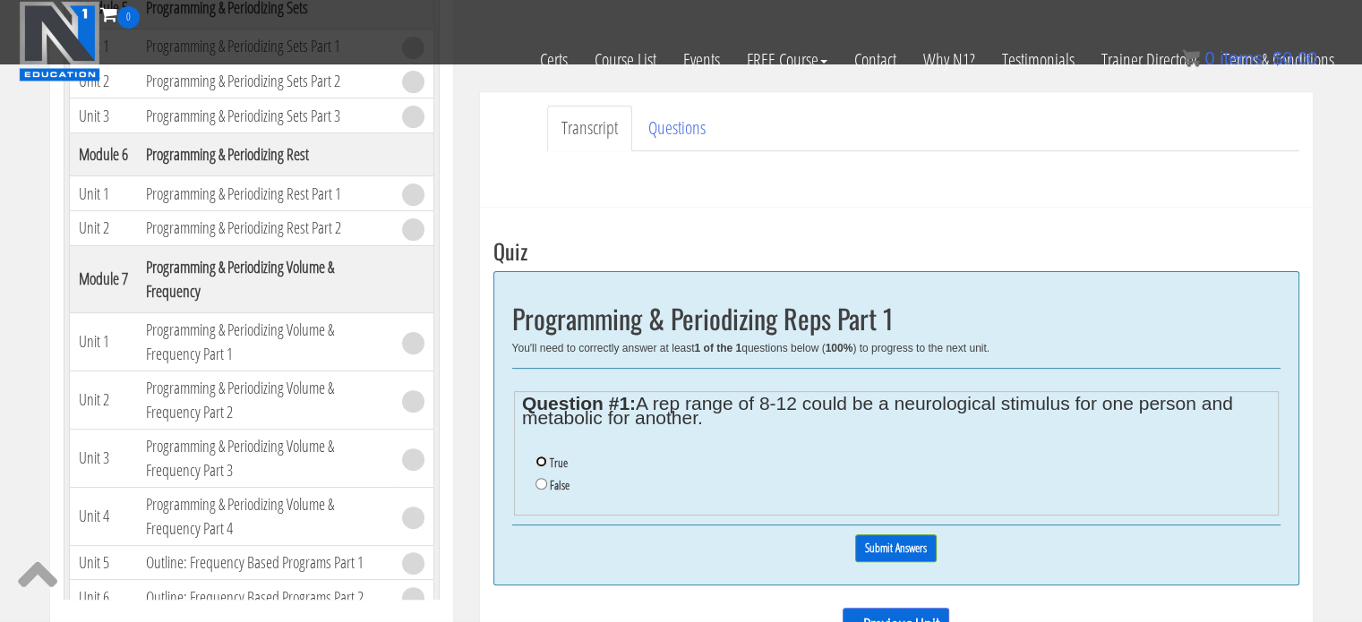
click at [537, 461] on input "True" at bounding box center [542, 462] width 12 height 12
radio input "true"
click at [898, 555] on input "Submit Answers" at bounding box center [895, 549] width 81 height 28
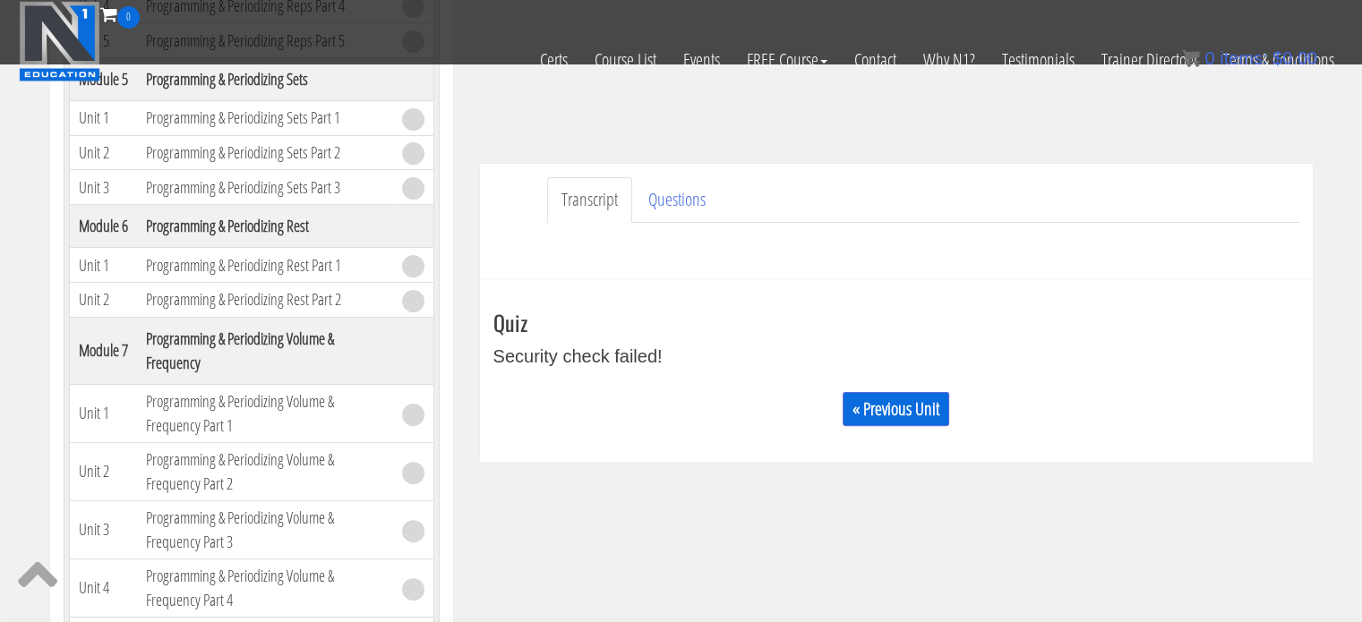
scroll to position [407, 0]
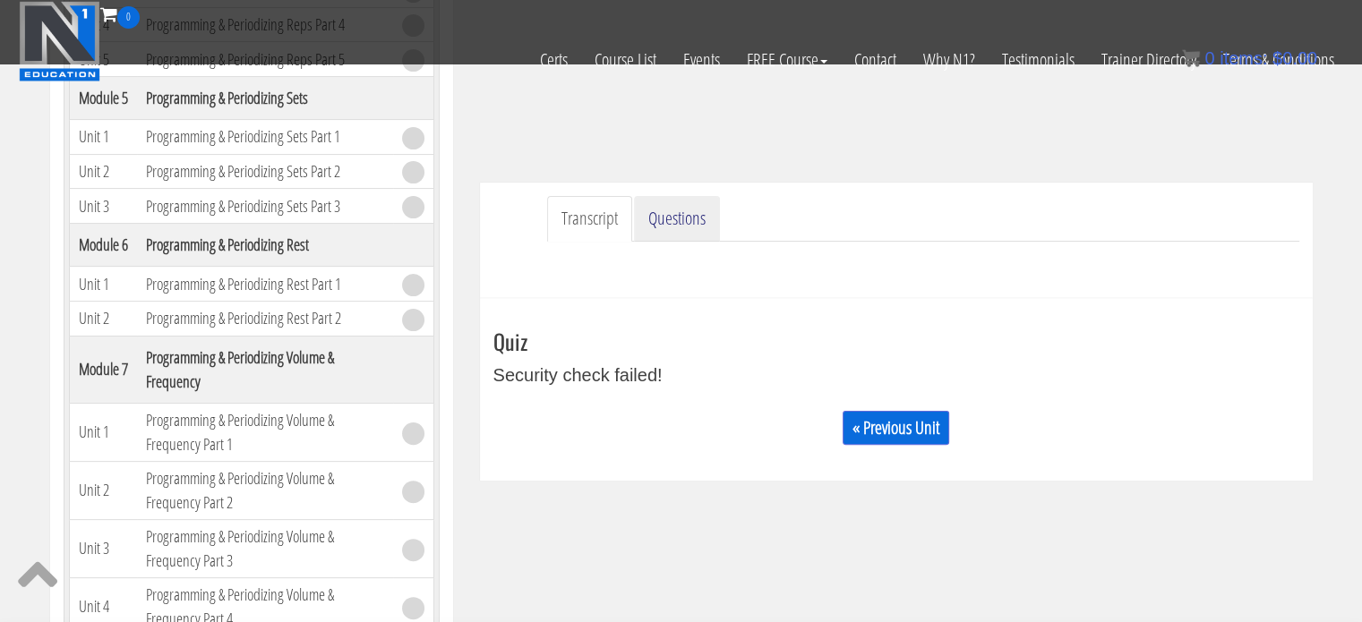
click at [677, 210] on link "Questions" at bounding box center [677, 219] width 86 height 46
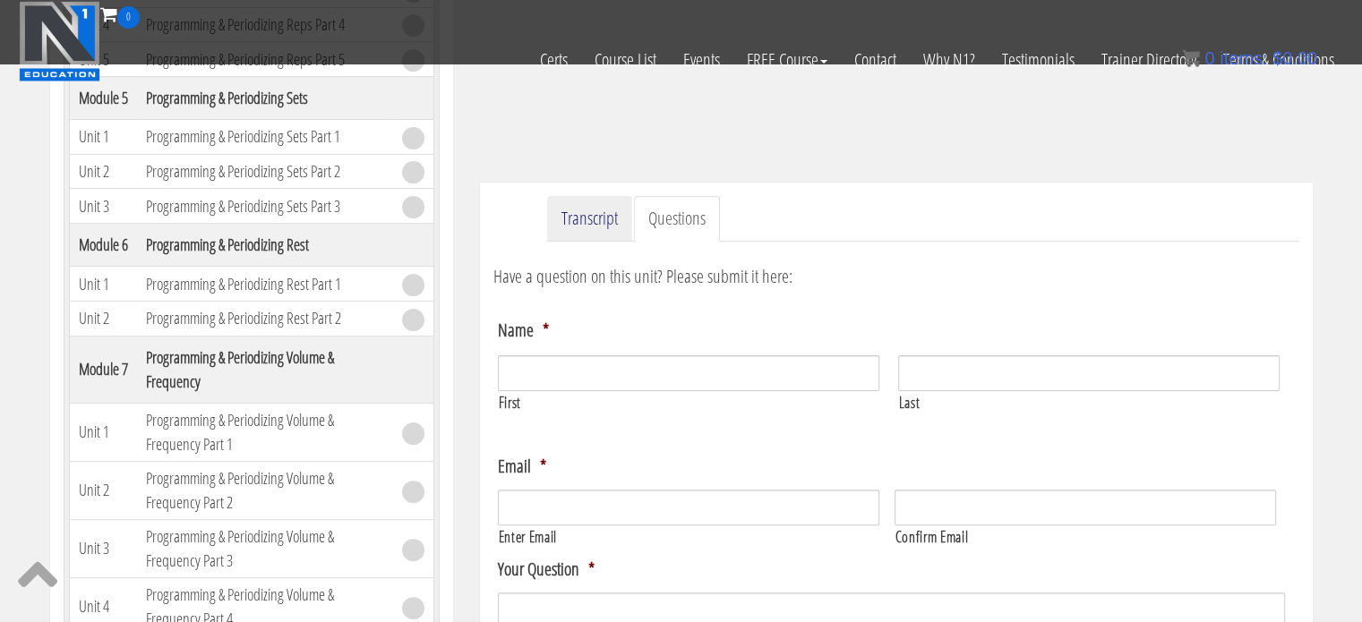
click at [605, 218] on link "Transcript" at bounding box center [589, 219] width 85 height 46
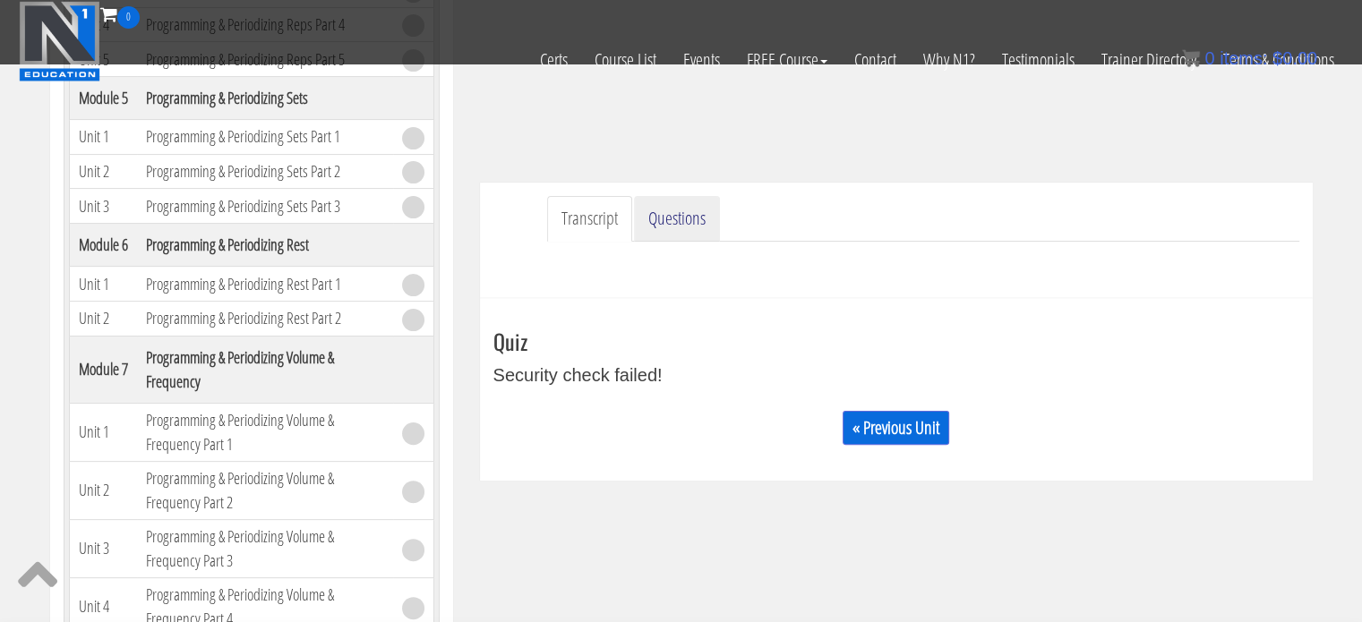
click at [670, 218] on link "Questions" at bounding box center [677, 219] width 86 height 46
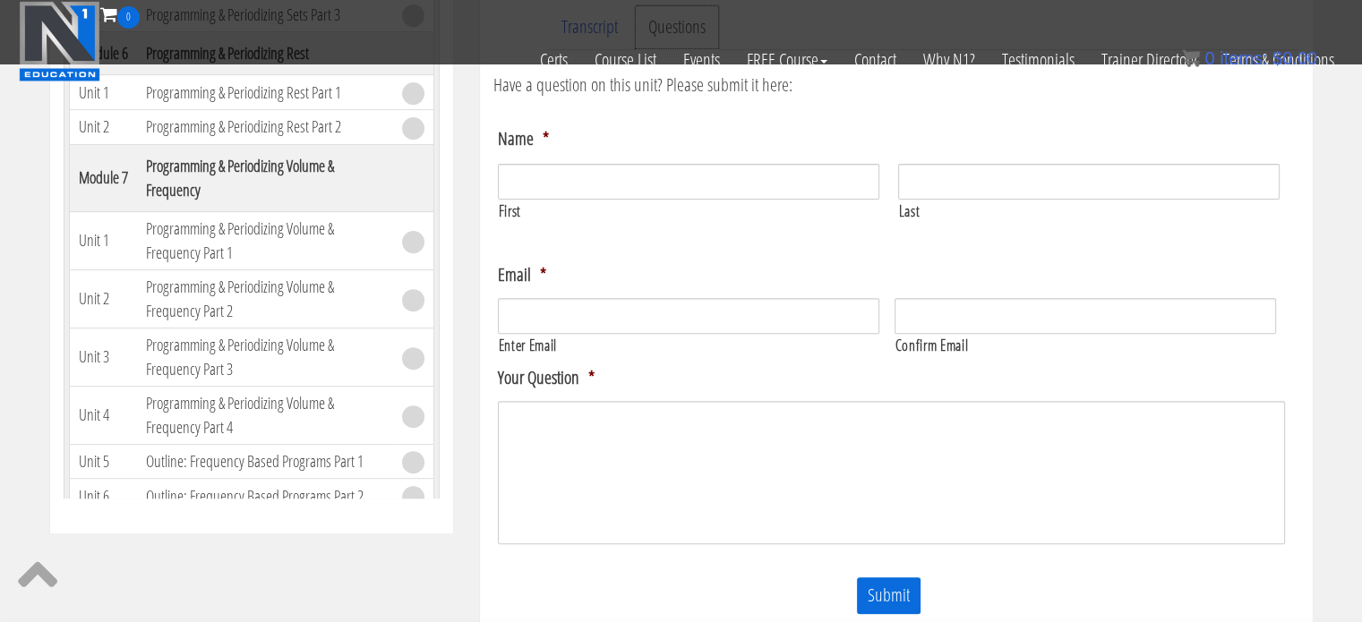
scroll to position [533, 0]
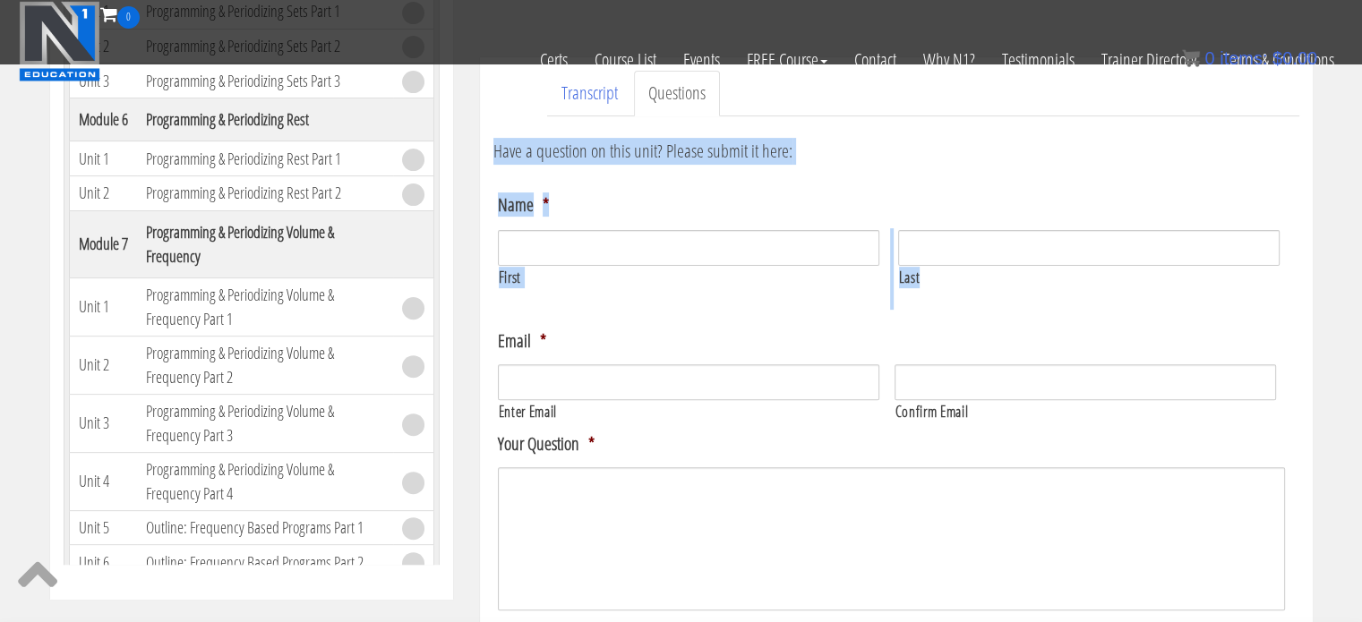
drag, startPoint x: 1361, startPoint y: 221, endPoint x: 1343, endPoint y: 136, distance: 86.9
click at [1343, 136] on div "Course Keywords Top Points Course Progress Biomechanics Continued Education 0% …" at bounding box center [681, 262] width 1362 height 1347
click at [1100, 152] on p "Have a question on this unit? Please submit it here:" at bounding box center [896, 151] width 806 height 27
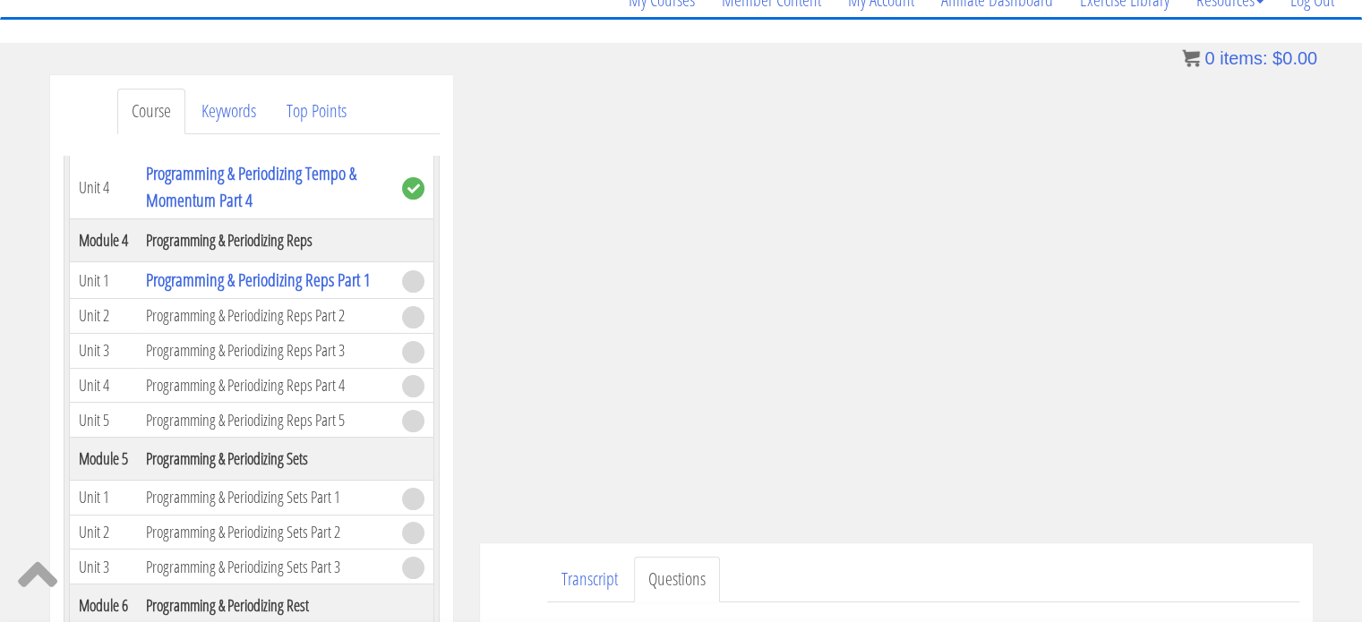
scroll to position [154, 0]
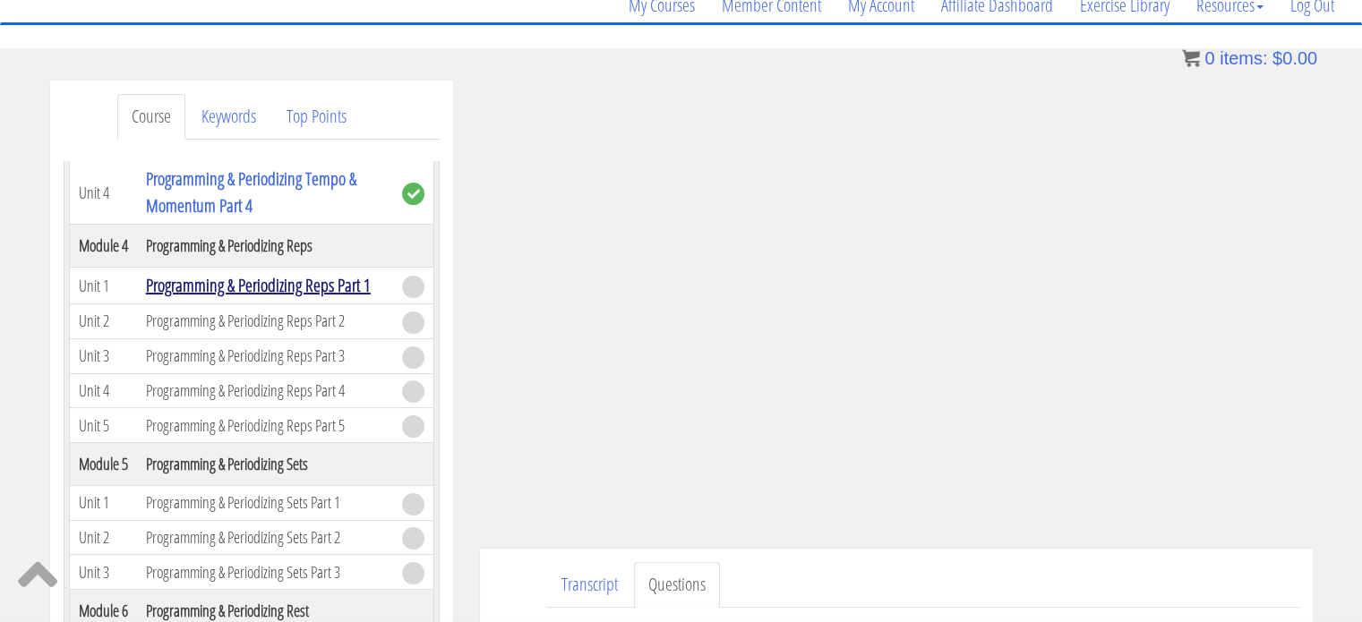
click at [300, 275] on link "Programming & Periodizing Reps Part 1" at bounding box center [258, 285] width 225 height 24
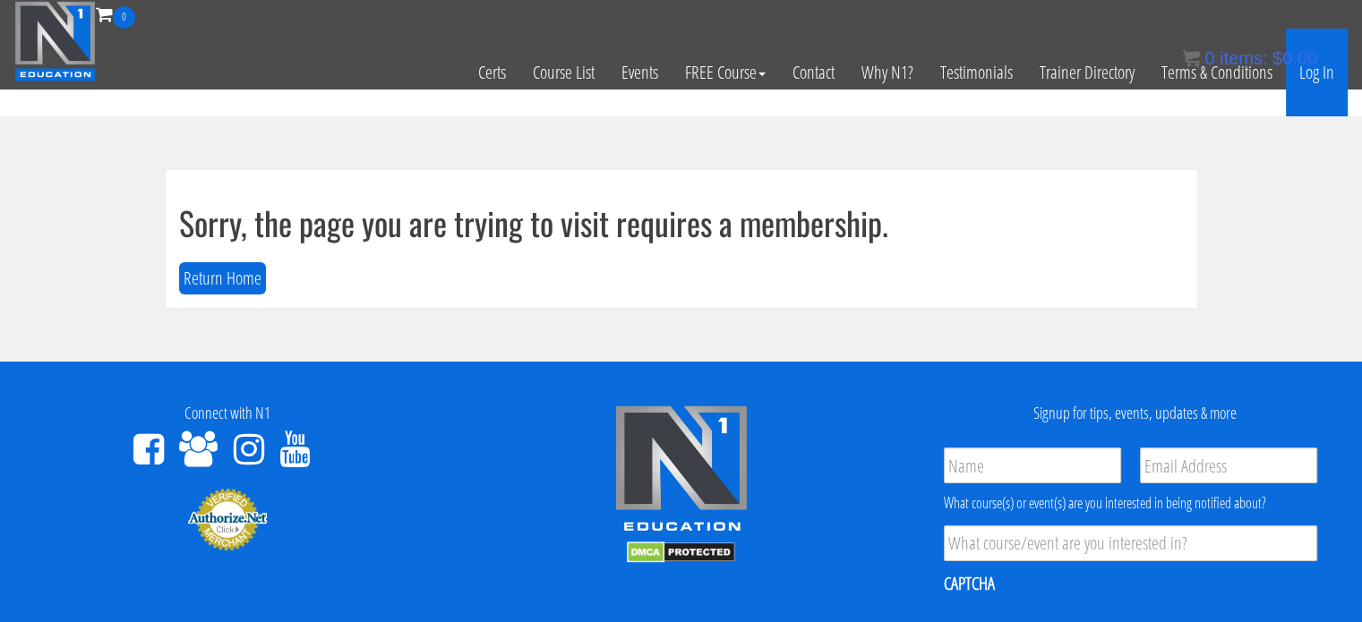
click at [1326, 82] on link "Log In" at bounding box center [1317, 73] width 62 height 88
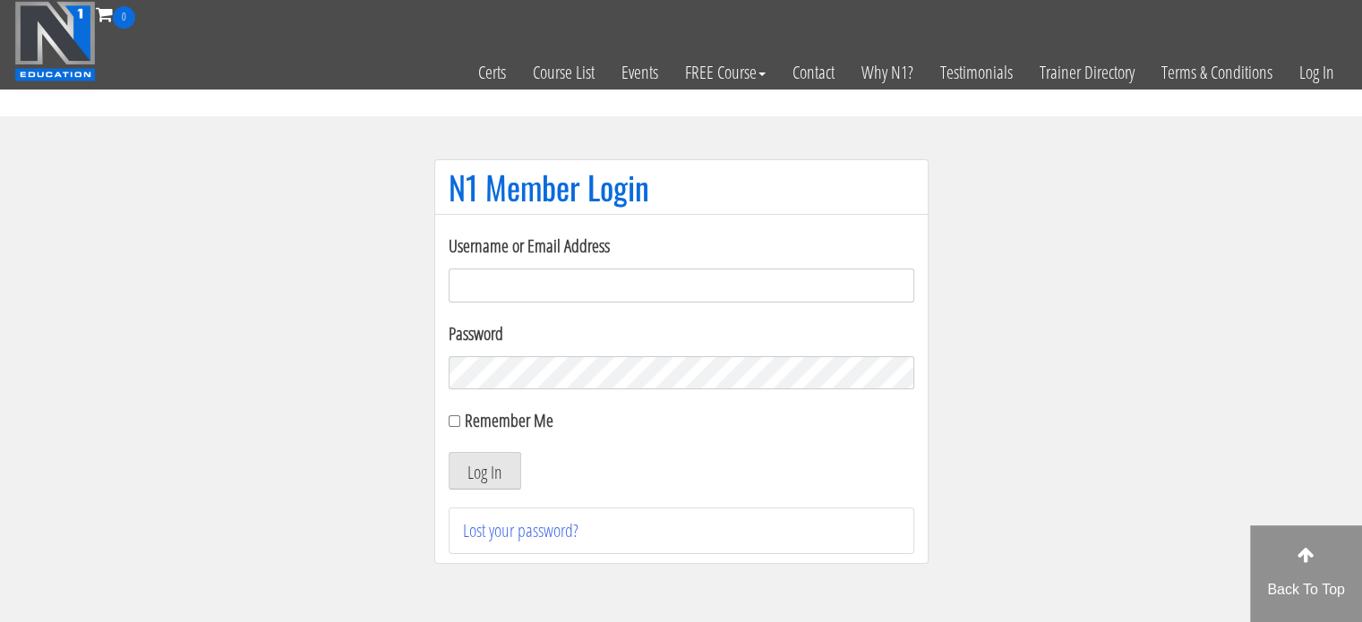
type input "[EMAIL_ADDRESS][DOMAIN_NAME]"
click at [454, 419] on input "Remember Me" at bounding box center [455, 422] width 12 height 12
checkbox input "true"
click at [466, 459] on button "Log In" at bounding box center [485, 471] width 73 height 38
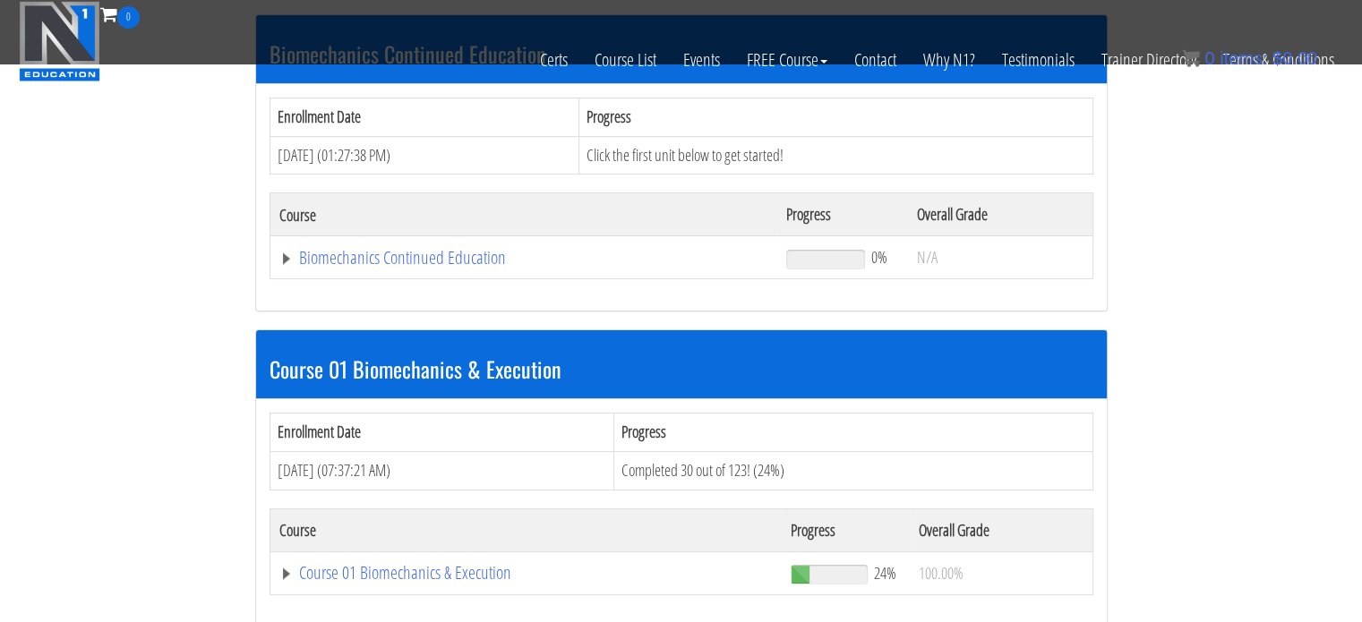
scroll to position [474, 0]
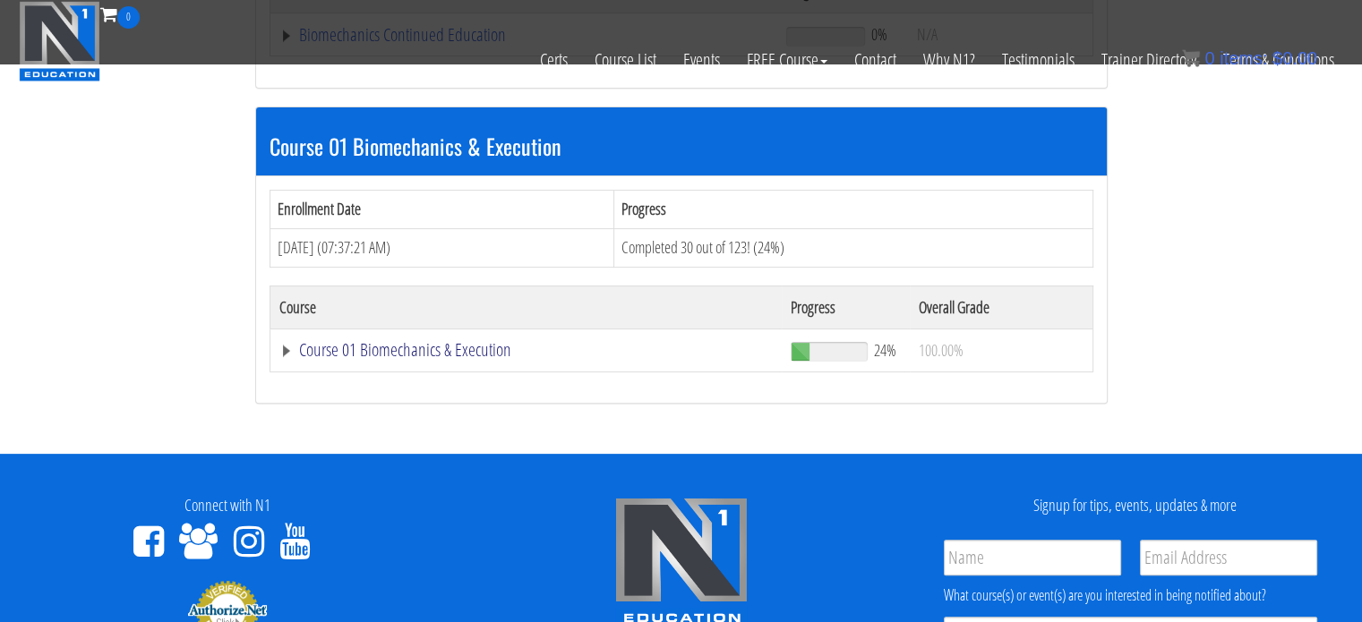
click at [467, 346] on link "Course 01 Biomechanics & Execution" at bounding box center [526, 350] width 494 height 18
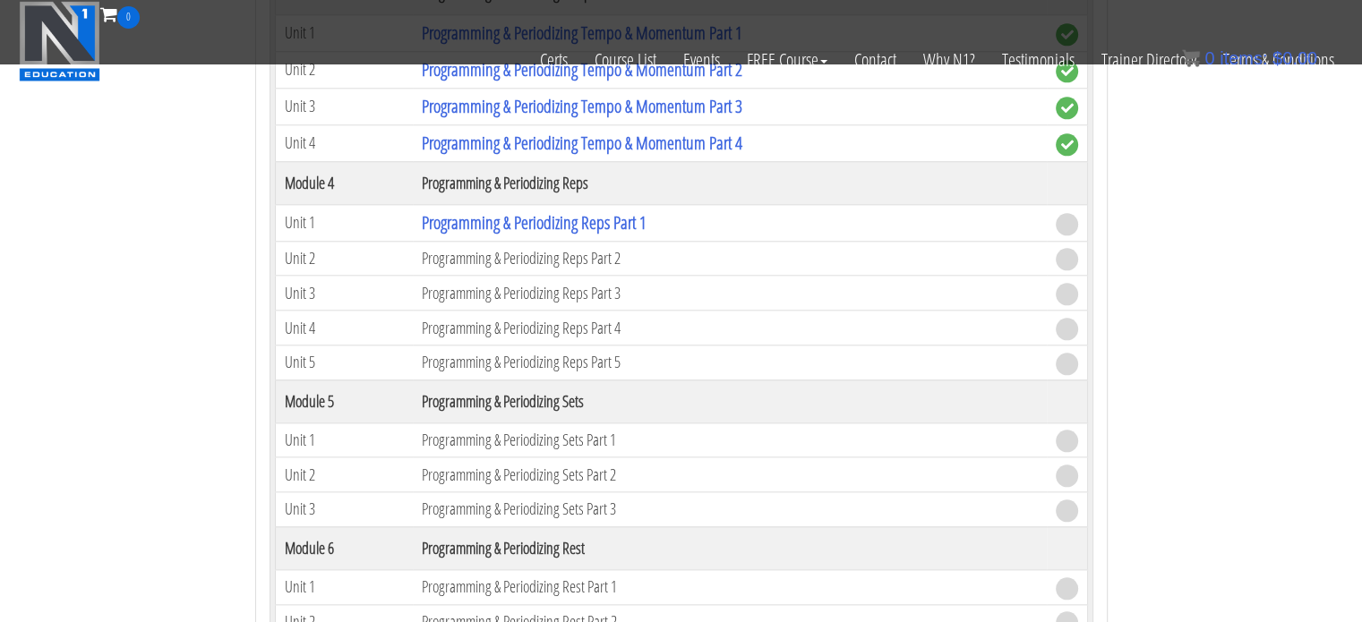
scroll to position [1960, 0]
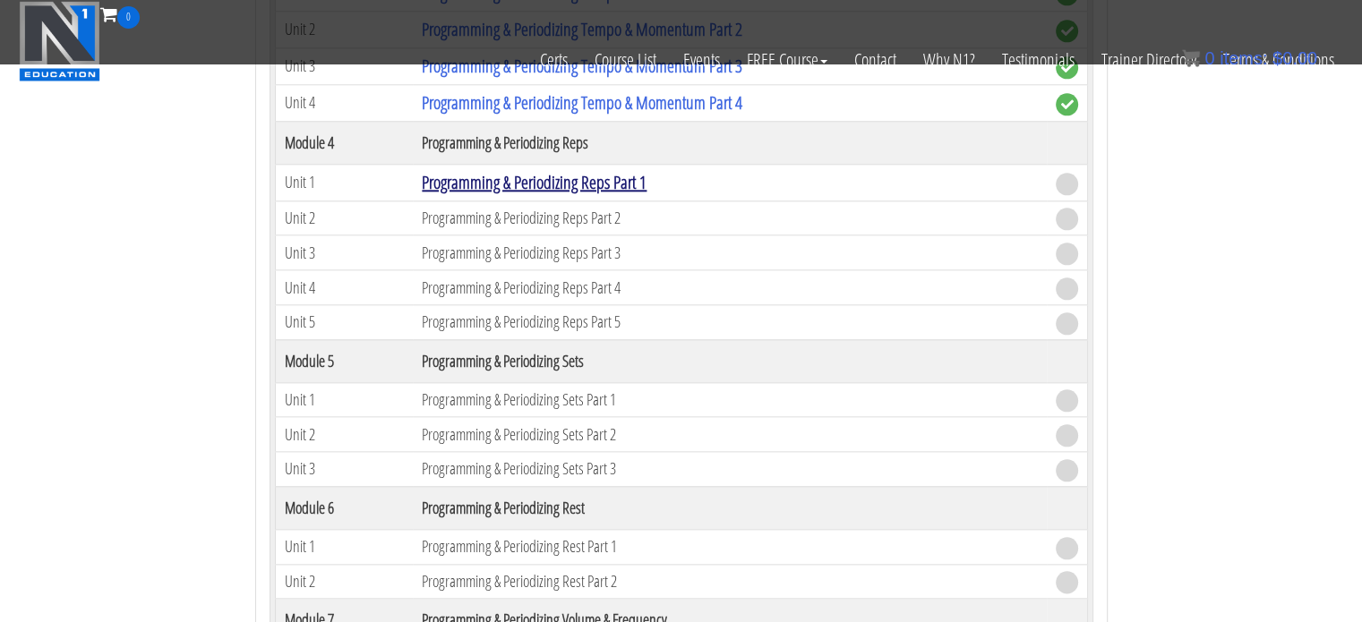
click at [536, 175] on link "Programming & Periodizing Reps Part 1" at bounding box center [534, 182] width 225 height 24
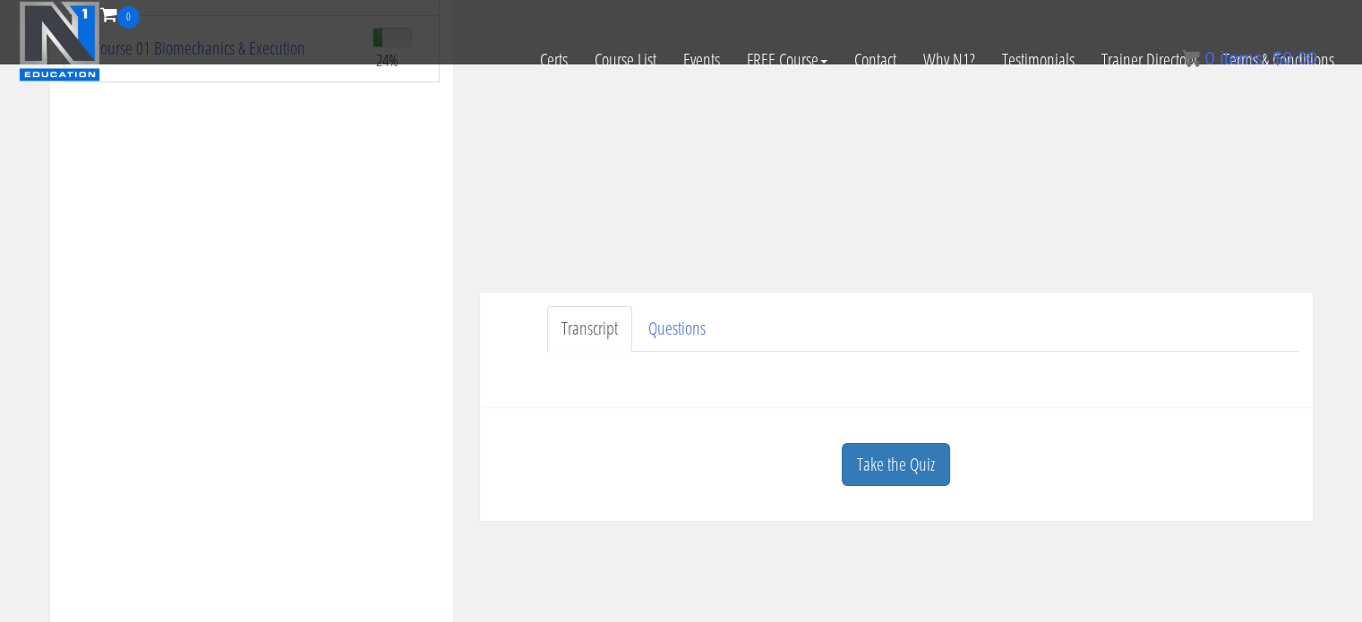
scroll to position [398, 0]
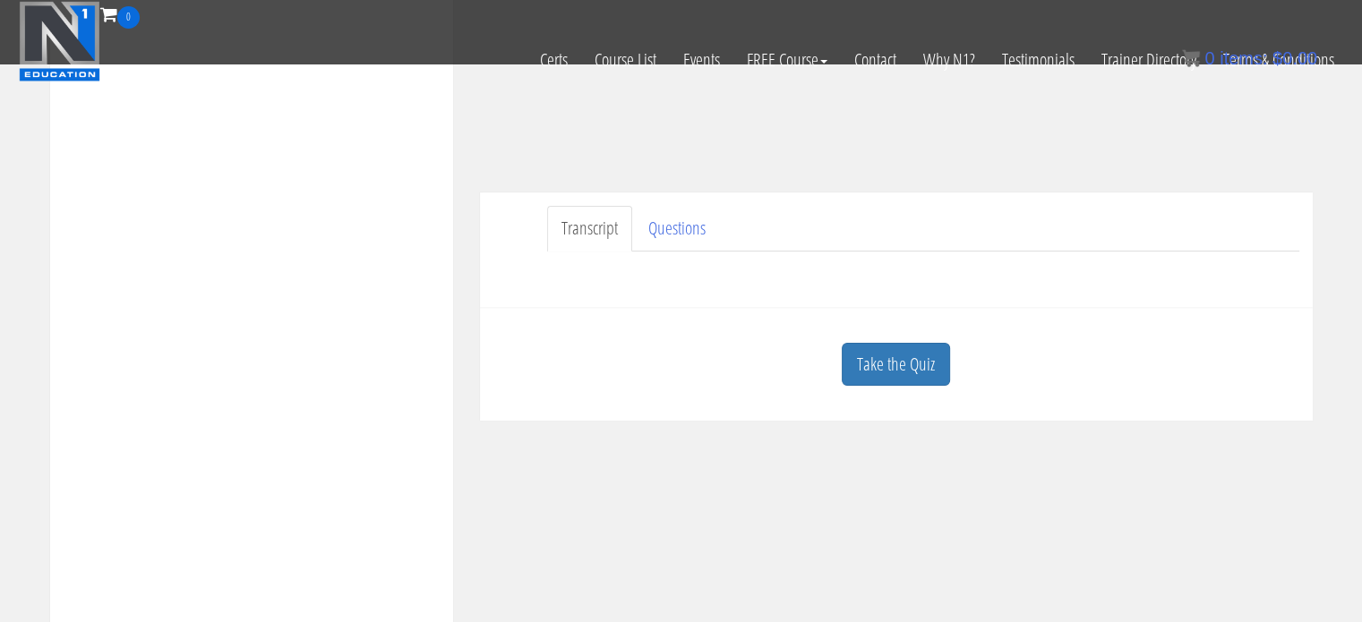
click at [913, 339] on div "Take the Quiz" at bounding box center [896, 365] width 806 height 87
click at [903, 350] on link "Take the Quiz" at bounding box center [896, 365] width 108 height 44
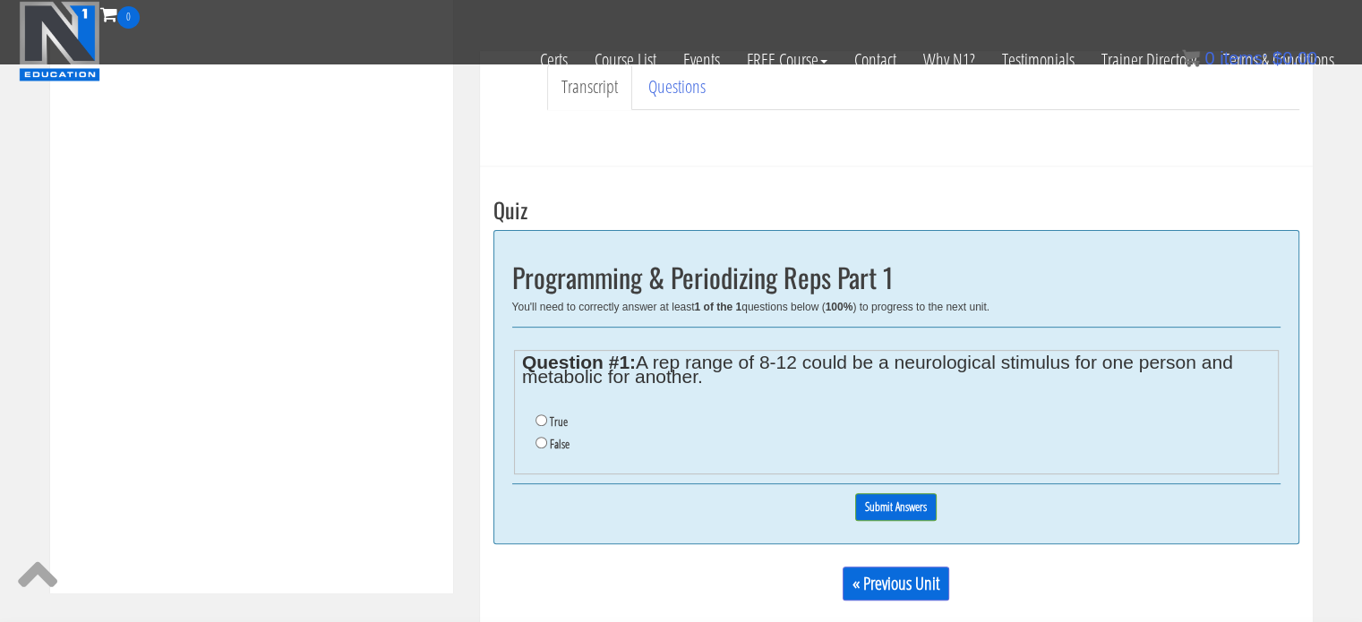
scroll to position [544, 0]
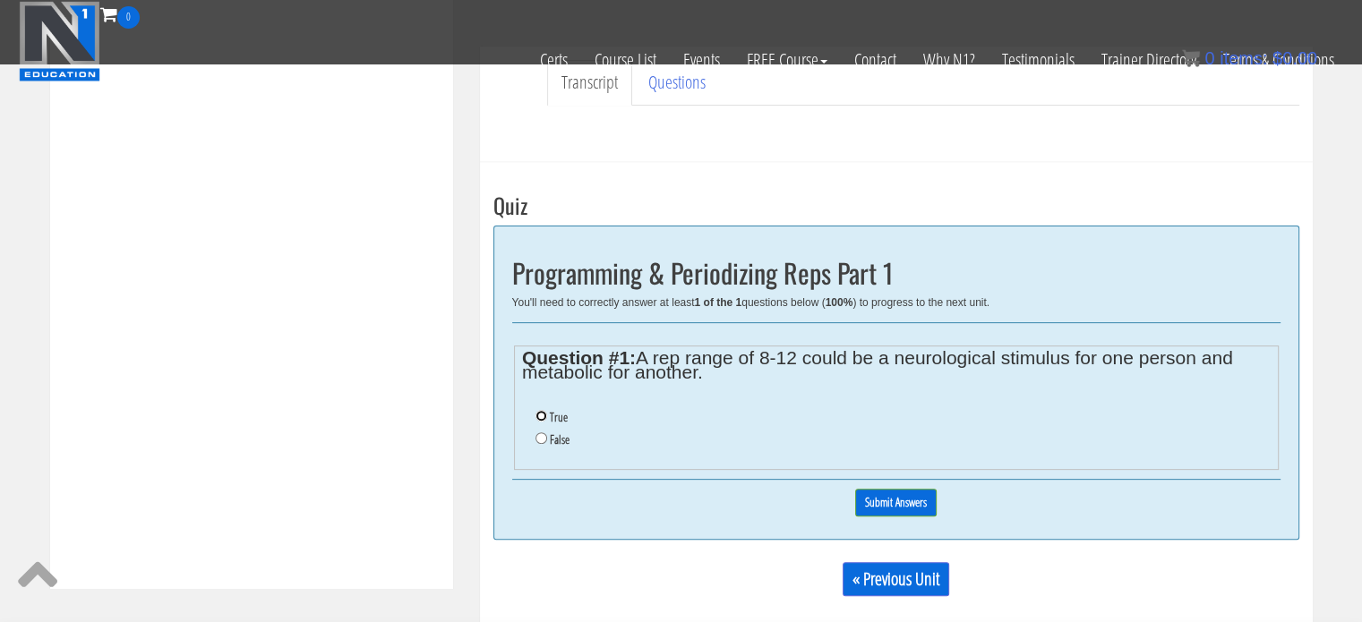
click at [544, 410] on input "True" at bounding box center [542, 416] width 12 height 12
radio input "true"
click at [877, 497] on input "Submit Answers" at bounding box center [895, 503] width 81 height 28
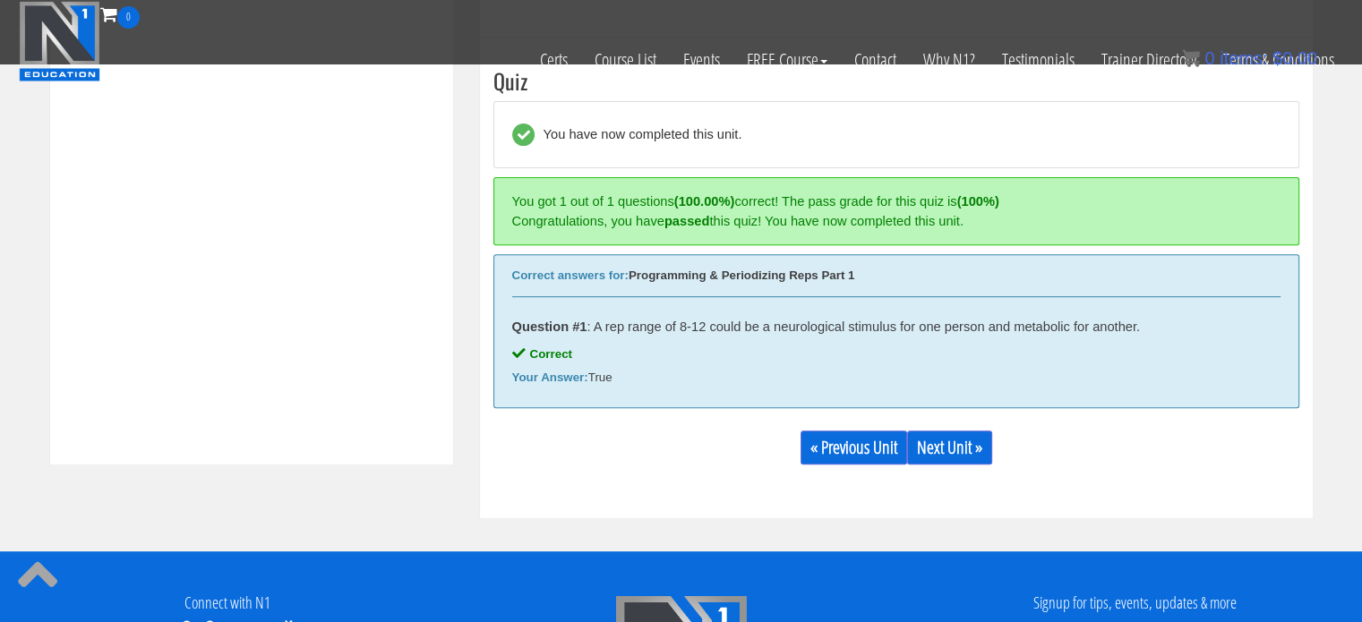
scroll to position [679, 0]
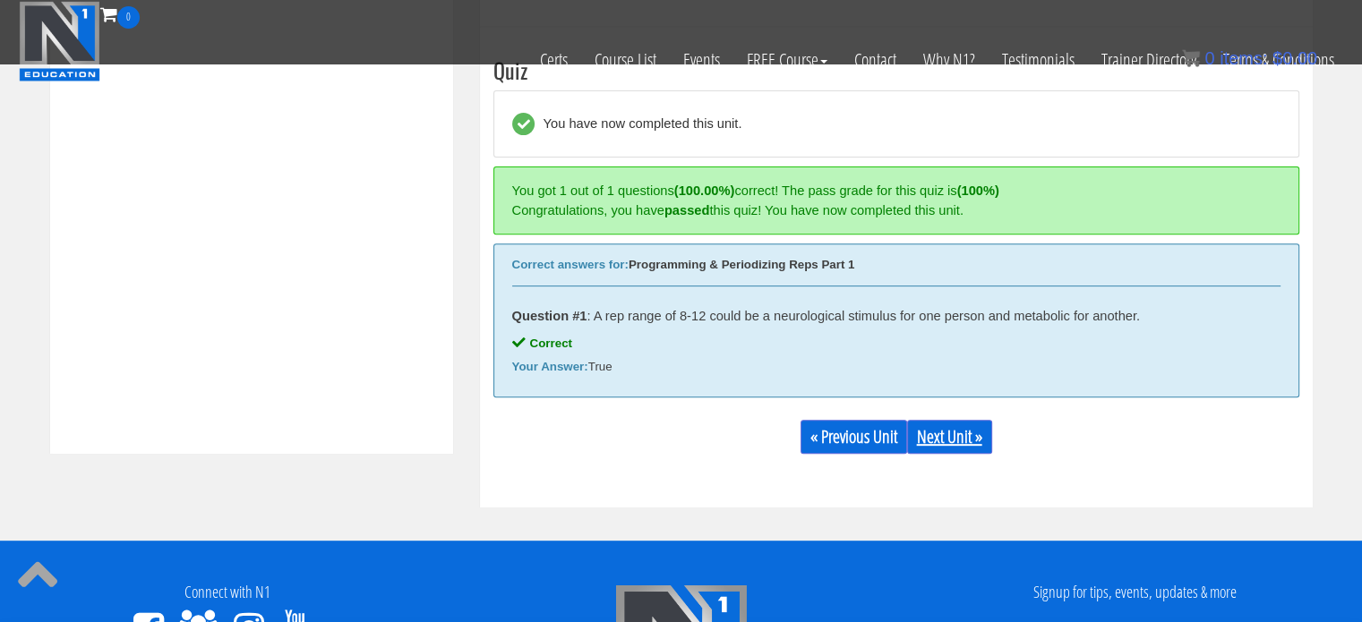
click at [937, 442] on link "Next Unit »" at bounding box center [949, 437] width 85 height 34
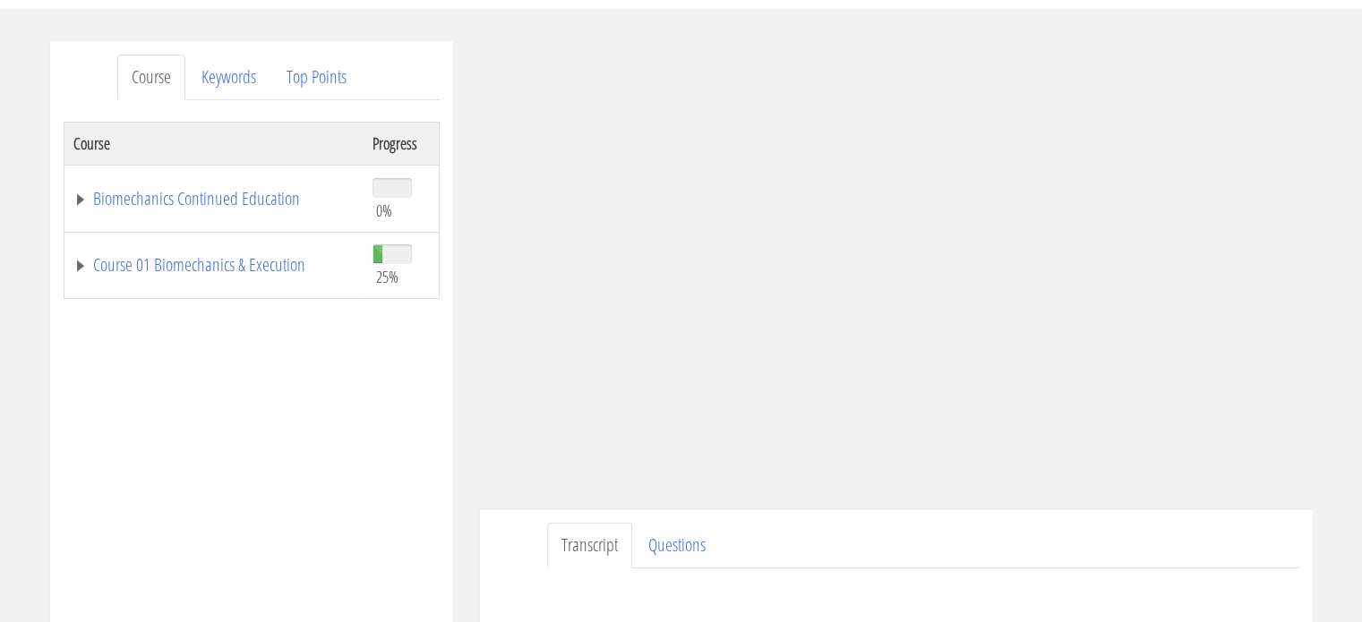
scroll to position [412, 0]
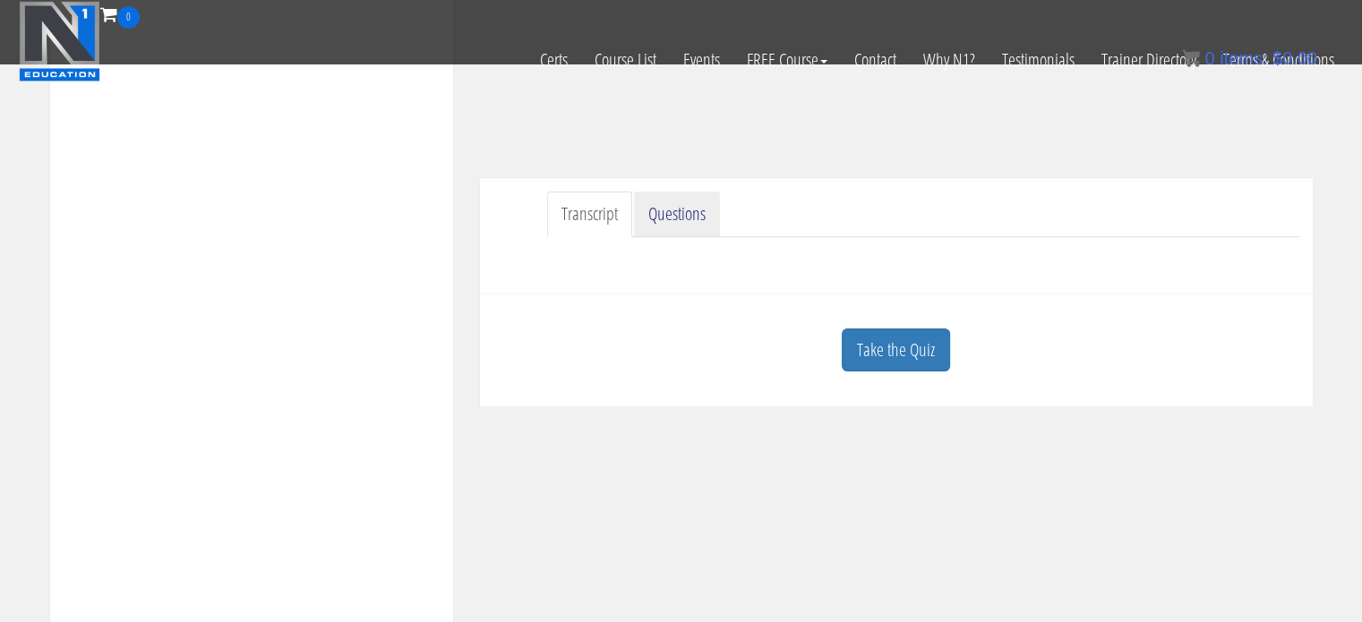
click at [678, 219] on link "Questions" at bounding box center [677, 215] width 86 height 46
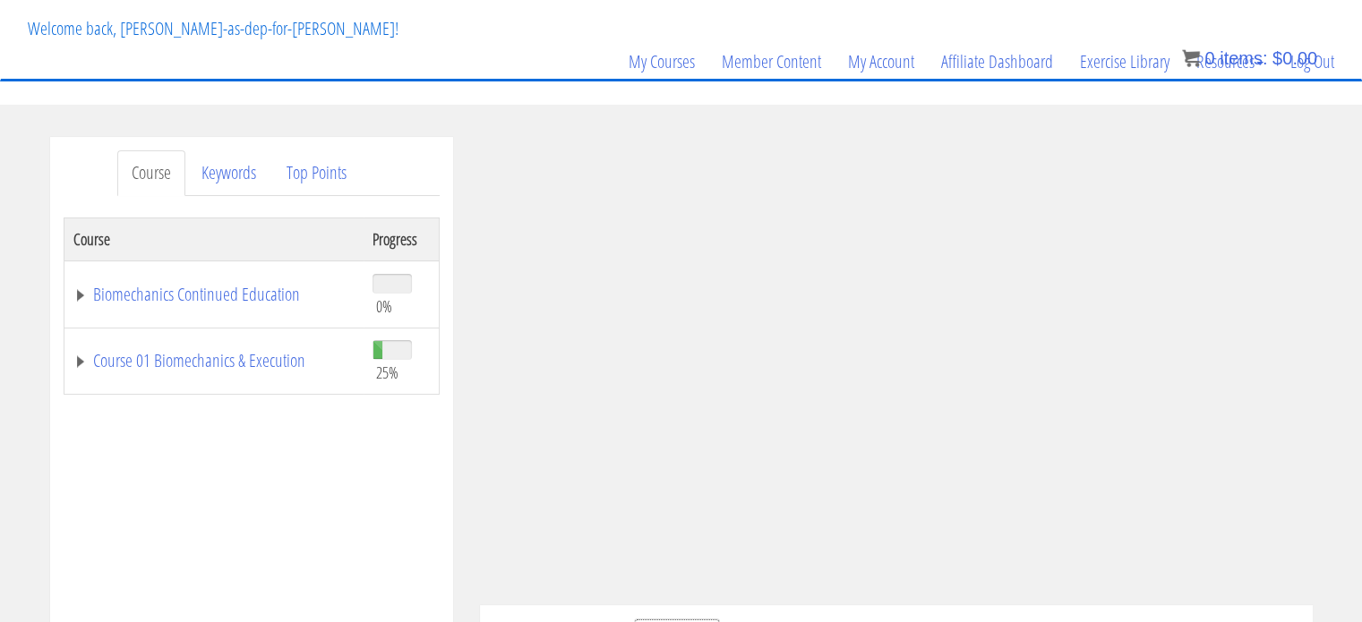
scroll to position [103, 0]
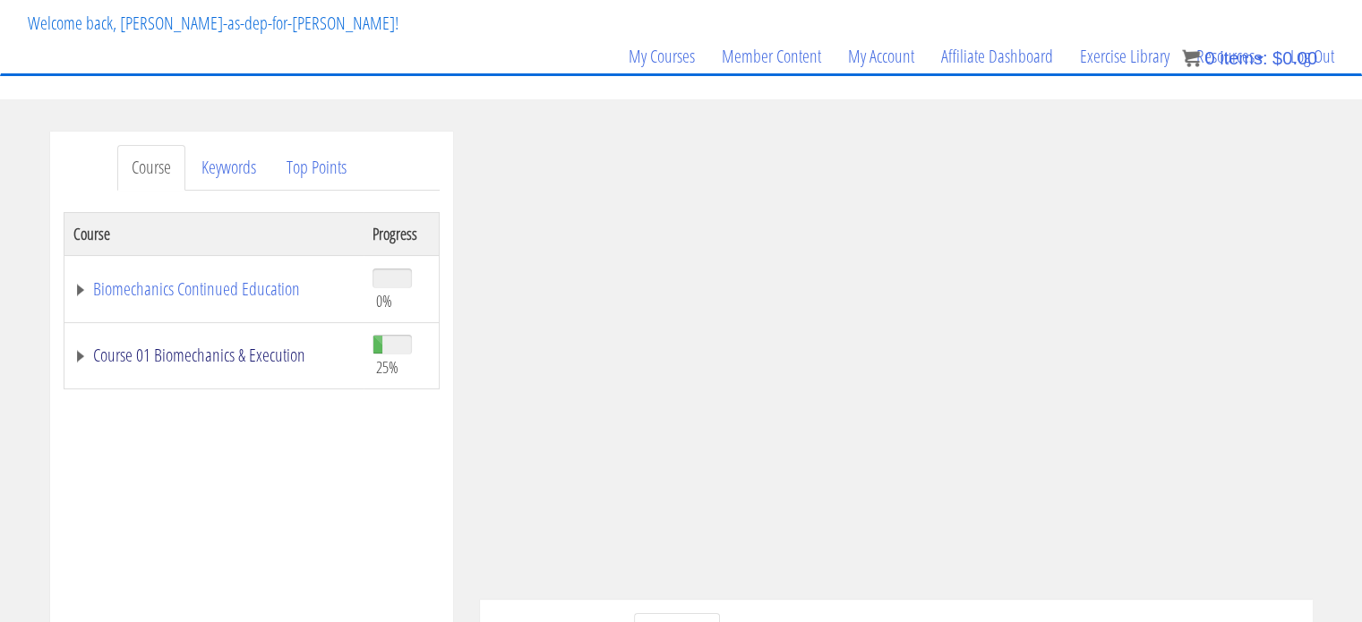
click at [276, 364] on link "Course 01 Biomechanics & Execution" at bounding box center [213, 356] width 281 height 18
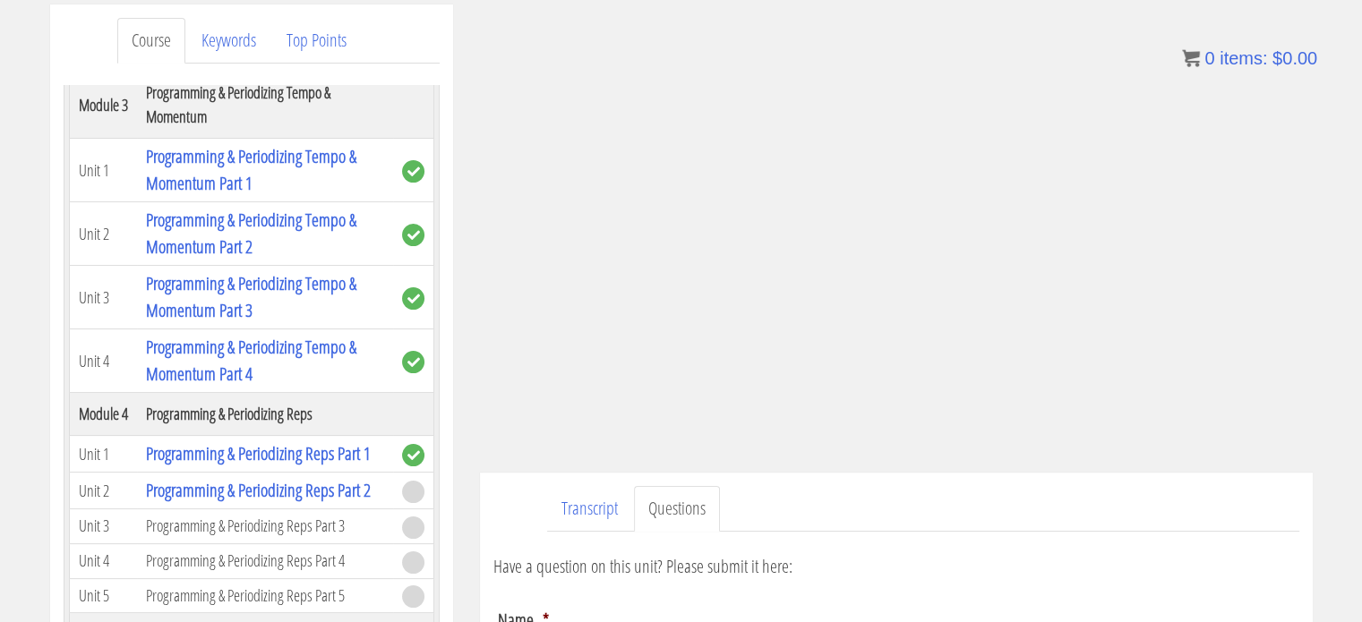
scroll to position [1247, 0]
